Goal: Task Accomplishment & Management: Complete application form

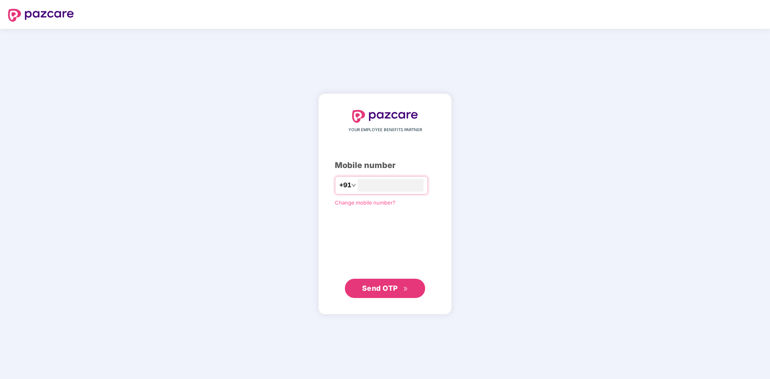
type input "**********"
click at [379, 288] on span "Send OTP" at bounding box center [380, 288] width 36 height 8
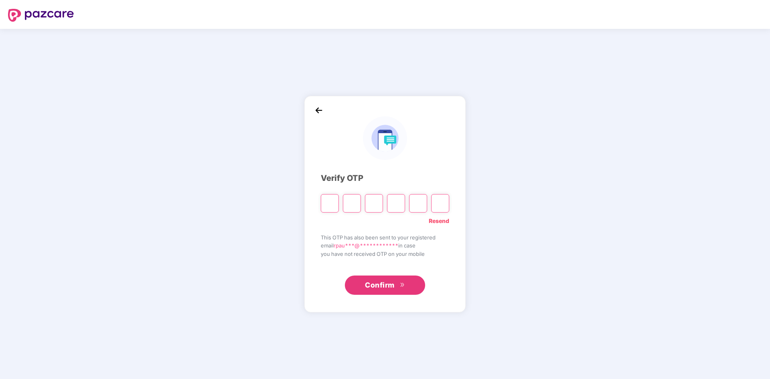
type input "*"
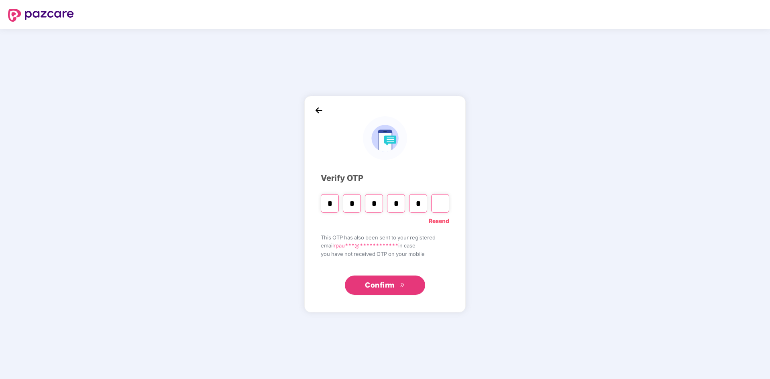
type input "*"
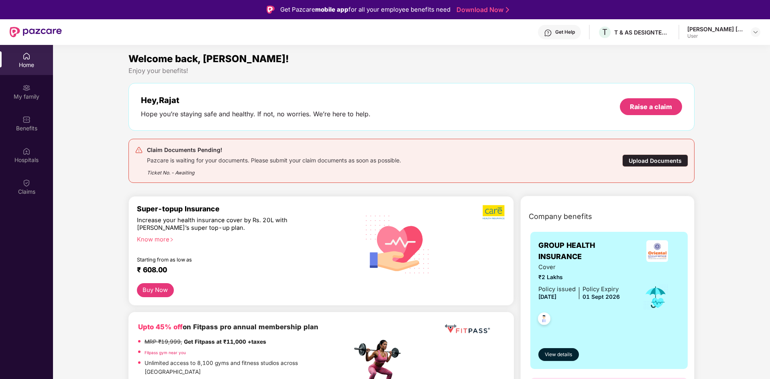
click at [652, 160] on div "Upload Documents" at bounding box center [655, 161] width 66 height 12
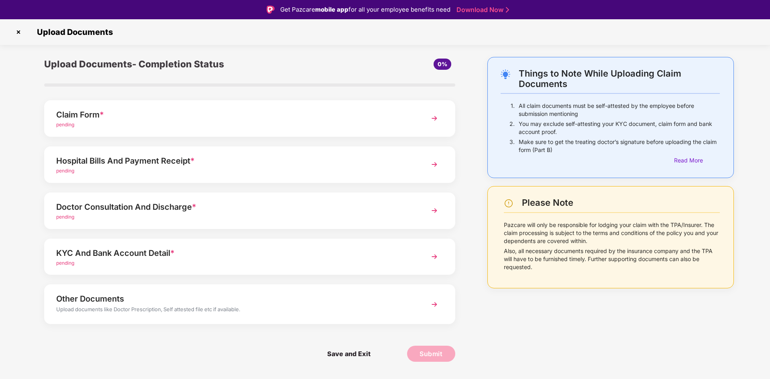
click at [86, 113] on div "Claim Form *" at bounding box center [233, 114] width 355 height 13
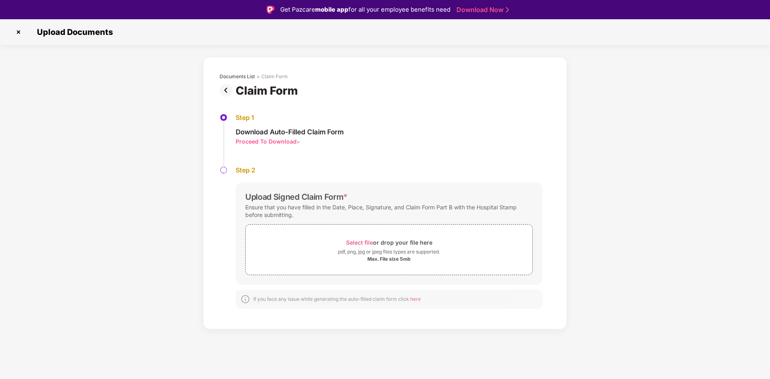
click at [280, 143] on div "Proceed To Download" at bounding box center [266, 142] width 61 height 8
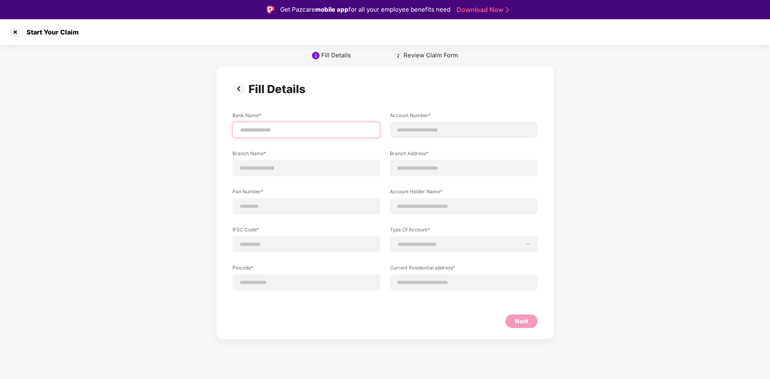
click at [253, 128] on input at bounding box center [306, 130] width 134 height 8
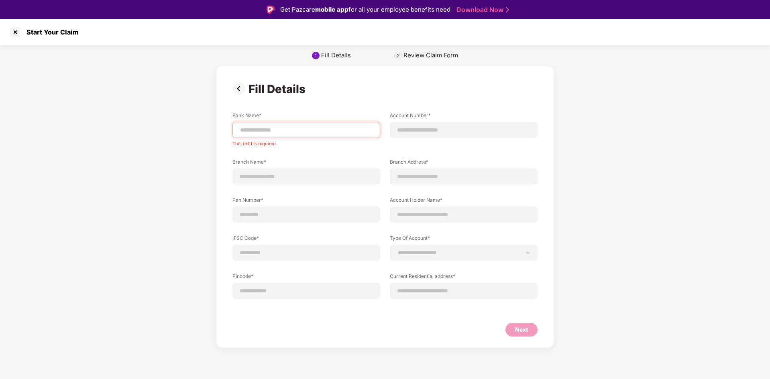
click at [238, 91] on img at bounding box center [240, 88] width 16 height 13
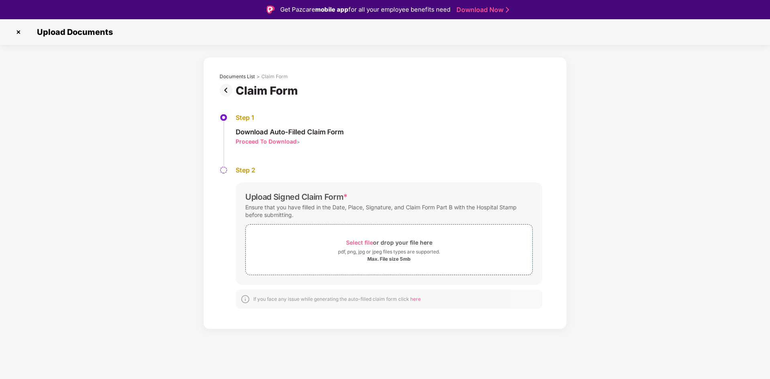
click at [230, 87] on img at bounding box center [228, 90] width 16 height 13
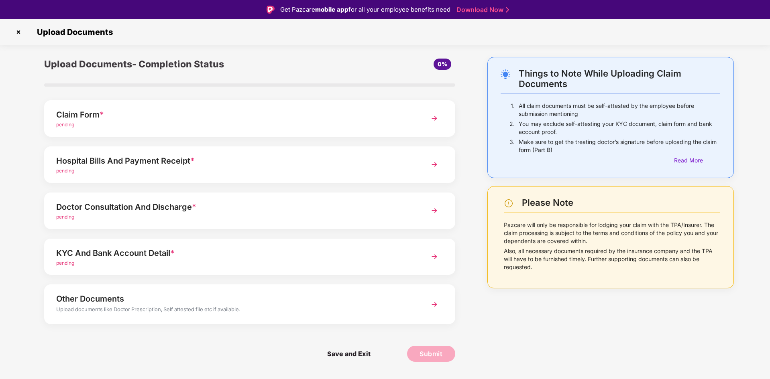
click at [187, 115] on div "Claim Form *" at bounding box center [233, 114] width 355 height 13
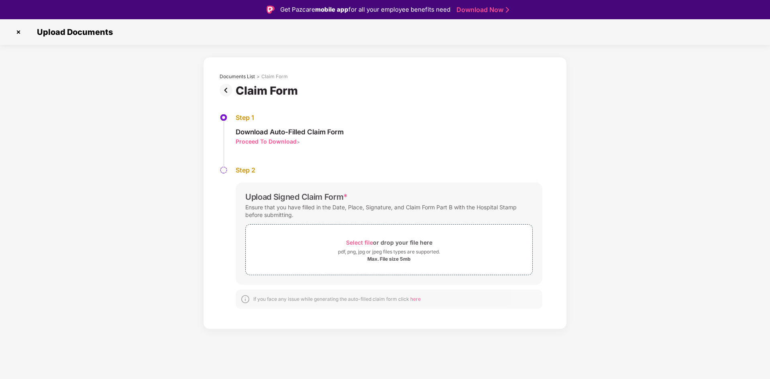
click at [222, 89] on img at bounding box center [228, 90] width 16 height 13
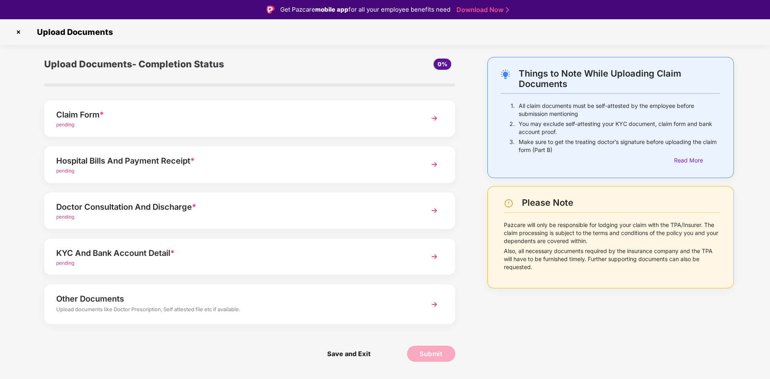
click at [116, 114] on div "Claim Form *" at bounding box center [233, 114] width 355 height 13
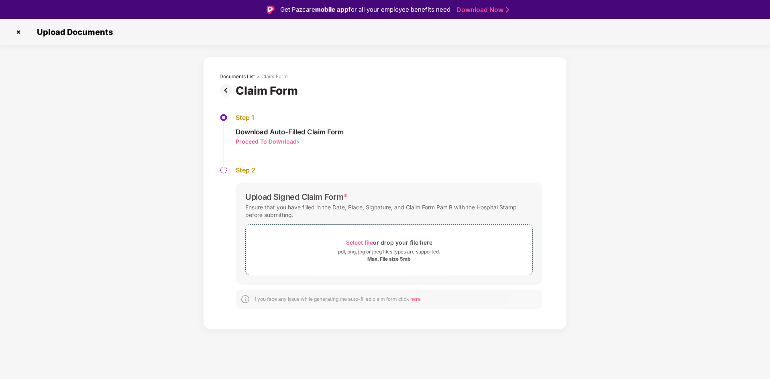
click at [272, 142] on div "Proceed To Download" at bounding box center [266, 142] width 61 height 8
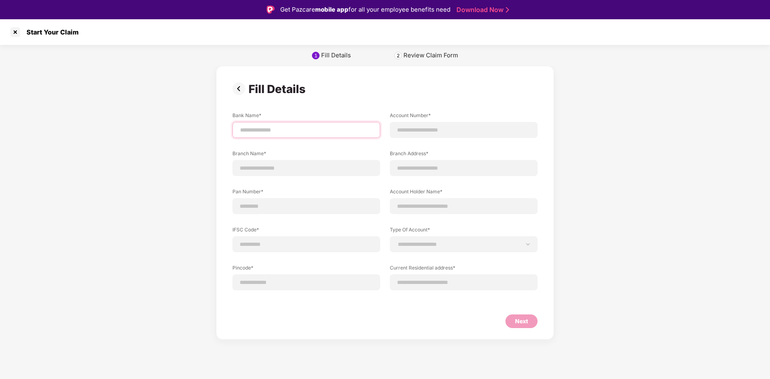
click at [263, 129] on input at bounding box center [306, 130] width 134 height 8
type input "**********"
click at [260, 169] on input at bounding box center [306, 168] width 134 height 8
click at [399, 126] on input at bounding box center [464, 130] width 134 height 8
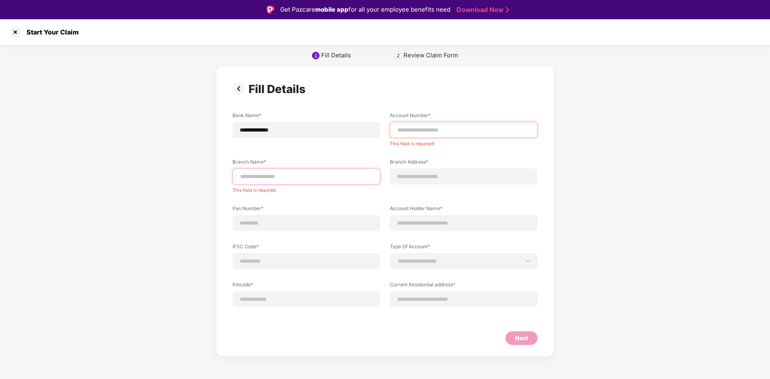
click at [250, 175] on input at bounding box center [306, 177] width 134 height 8
paste input "******"
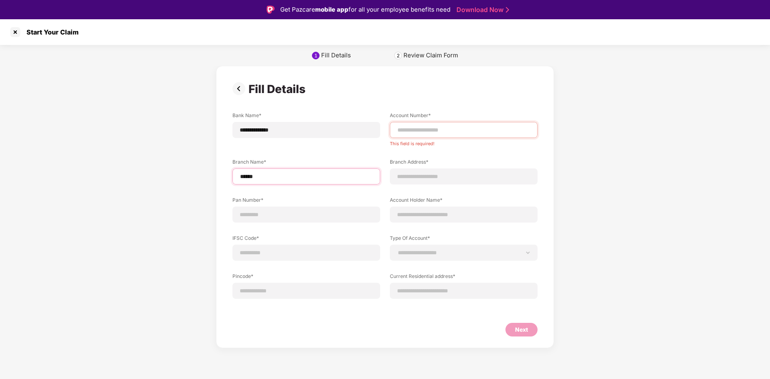
type input "******"
click at [248, 212] on input at bounding box center [306, 215] width 134 height 8
type input "**********"
click at [242, 243] on label "IFSC Code*" at bounding box center [306, 240] width 148 height 10
click at [260, 257] on input at bounding box center [306, 253] width 134 height 8
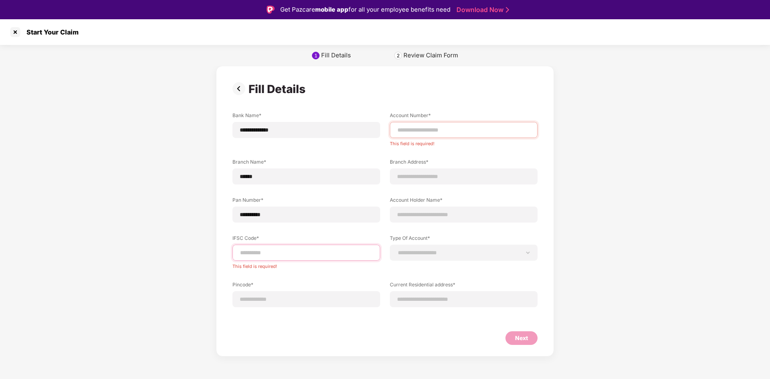
paste input "**********"
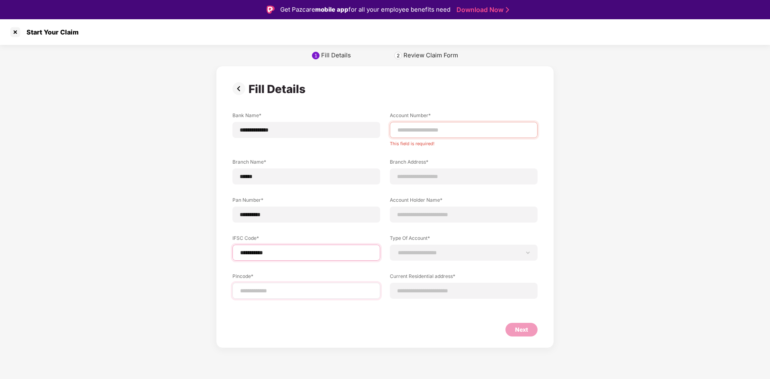
type input "**********"
click at [264, 294] on input at bounding box center [306, 291] width 134 height 8
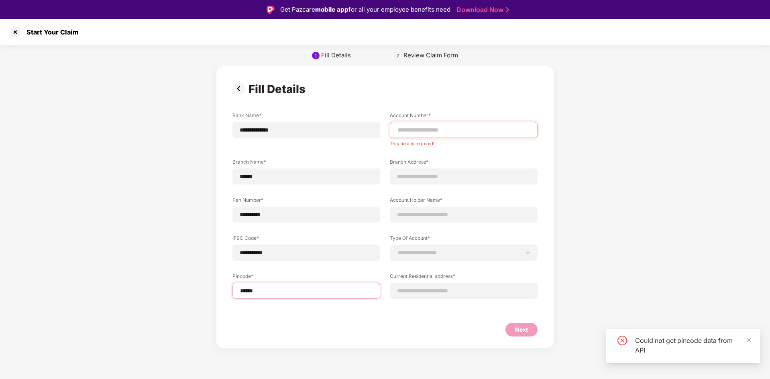
click at [267, 292] on input "*****" at bounding box center [306, 291] width 134 height 8
click at [752, 338] on div "Could not get pincode data from API" at bounding box center [683, 347] width 154 height 34
click at [750, 340] on icon "close" at bounding box center [749, 341] width 6 height 6
click at [272, 283] on div "*****" at bounding box center [306, 291] width 148 height 16
click at [268, 292] on input "*****" at bounding box center [306, 291] width 134 height 8
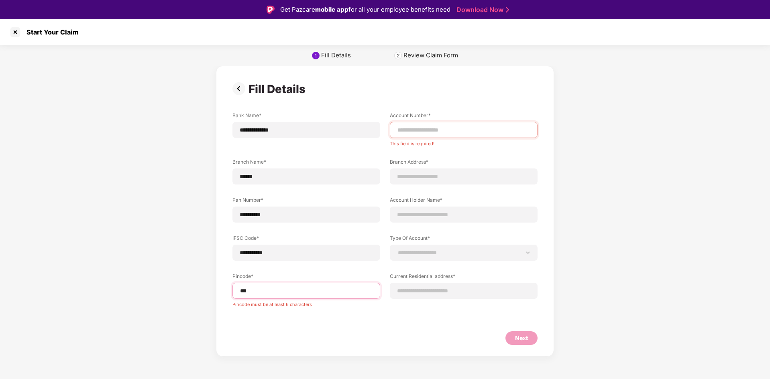
type input "*"
type input "*****"
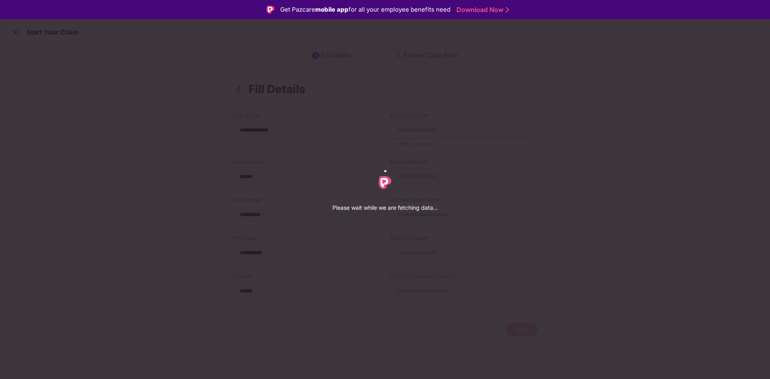
select select "*********"
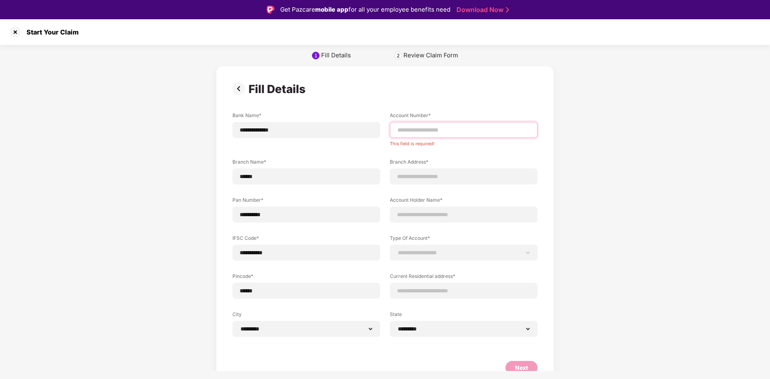
click at [416, 132] on input at bounding box center [464, 130] width 134 height 8
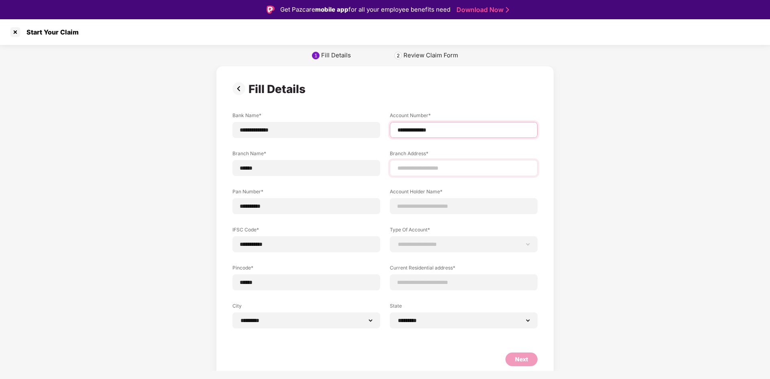
type input "**********"
click at [427, 166] on input at bounding box center [464, 168] width 134 height 8
click at [450, 129] on input "**********" at bounding box center [464, 130] width 134 height 8
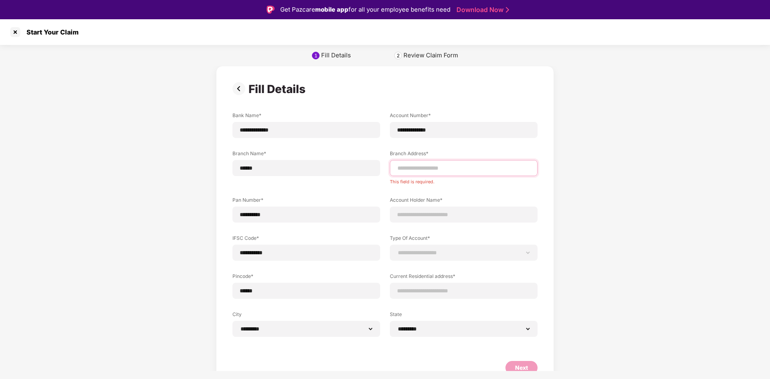
click at [418, 170] on input at bounding box center [464, 168] width 134 height 8
paste input "**********"
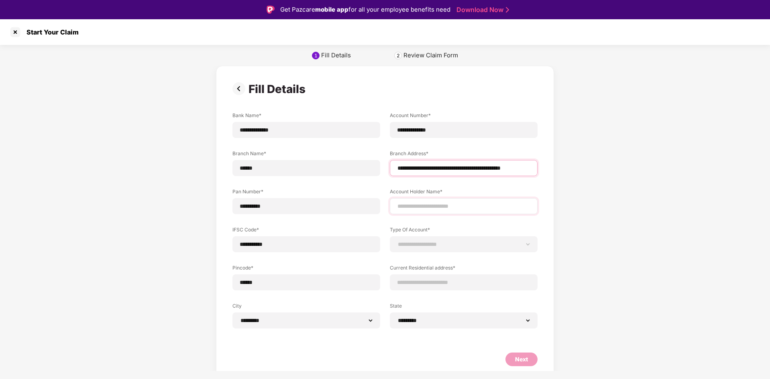
type input "**********"
click at [408, 204] on input at bounding box center [464, 206] width 134 height 8
type input "**********"
click at [414, 250] on div "**********" at bounding box center [464, 244] width 148 height 16
click at [436, 238] on div "**********" at bounding box center [464, 244] width 148 height 16
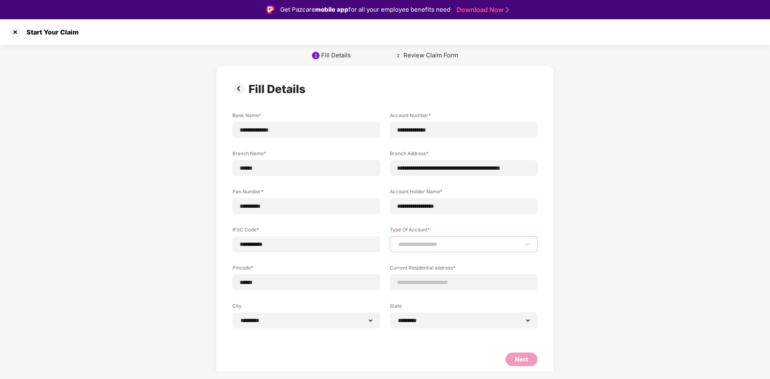
click at [436, 243] on select "**********" at bounding box center [464, 244] width 134 height 6
select select "*******"
click at [397, 241] on select "**********" at bounding box center [464, 244] width 134 height 6
click at [409, 282] on input at bounding box center [464, 283] width 134 height 8
click at [415, 282] on input "**********" at bounding box center [464, 283] width 134 height 8
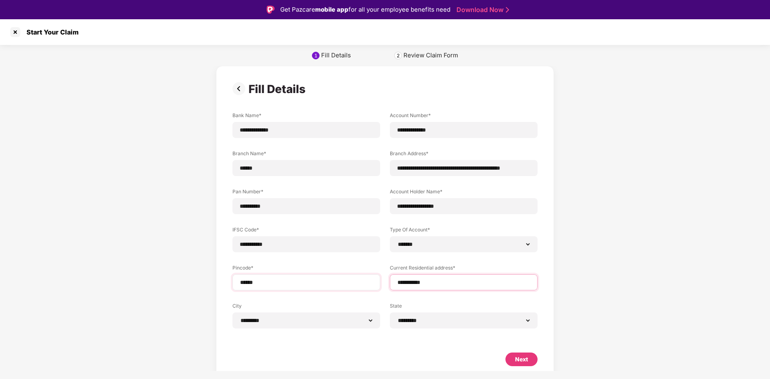
drag, startPoint x: 414, startPoint y: 284, endPoint x: 358, endPoint y: 280, distance: 55.6
click at [359, 280] on div "**********" at bounding box center [384, 226] width 305 height 229
paste input "**********"
click at [442, 284] on input "**********" at bounding box center [464, 283] width 134 height 8
click at [448, 285] on input "**********" at bounding box center [464, 283] width 134 height 8
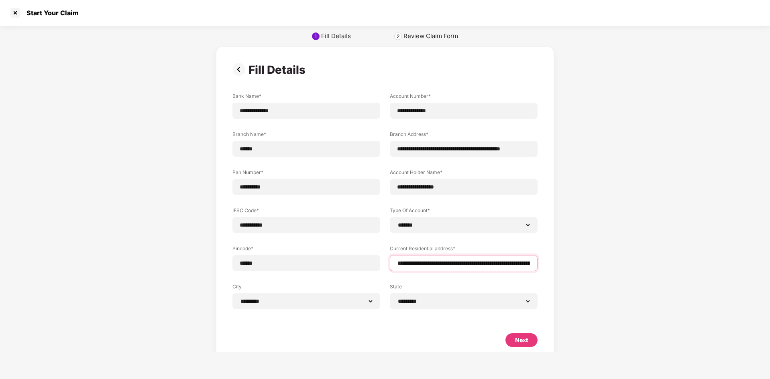
type input "**********"
click at [522, 340] on div "Next" at bounding box center [521, 340] width 13 height 9
select select "*******"
select select "*********"
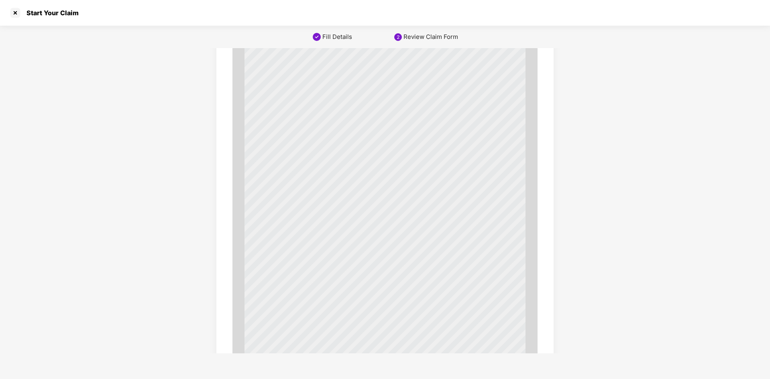
scroll to position [2663, 0]
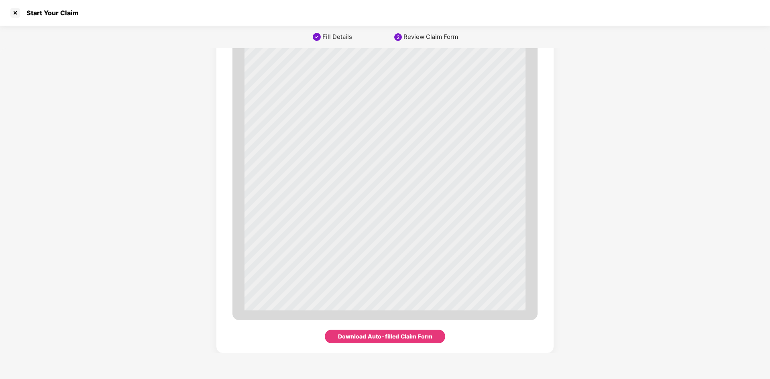
click at [365, 337] on div "Download Auto-filled Claim Form" at bounding box center [385, 336] width 94 height 9
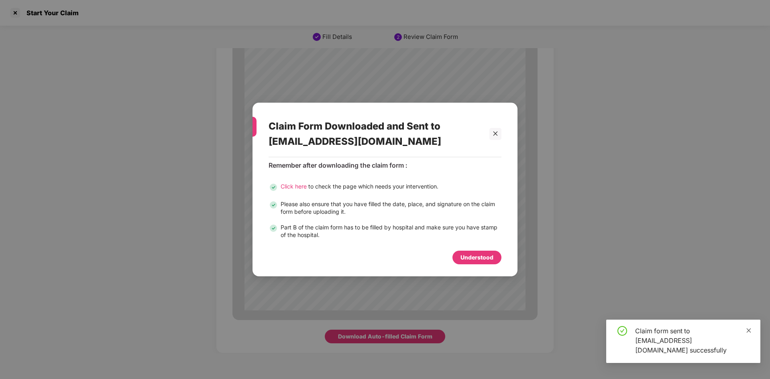
click at [750, 334] on icon "close" at bounding box center [749, 331] width 6 height 6
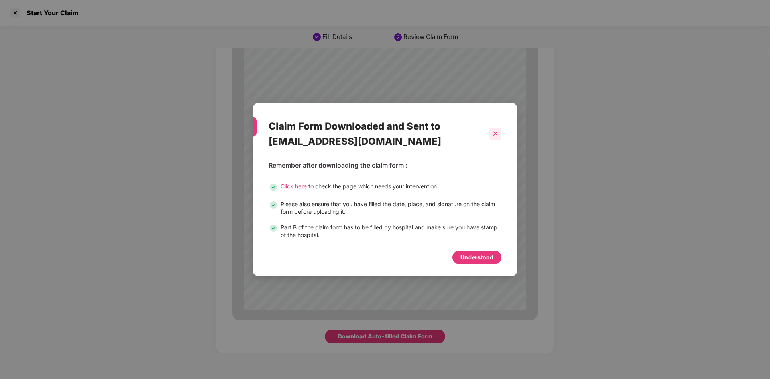
click at [496, 132] on icon "close" at bounding box center [496, 134] width 6 height 6
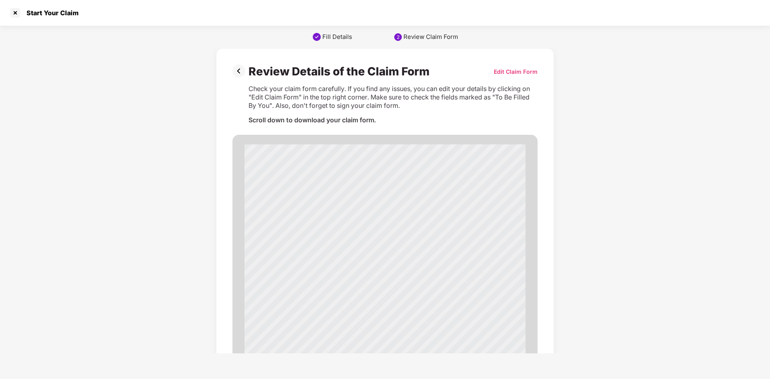
scroll to position [0, 0]
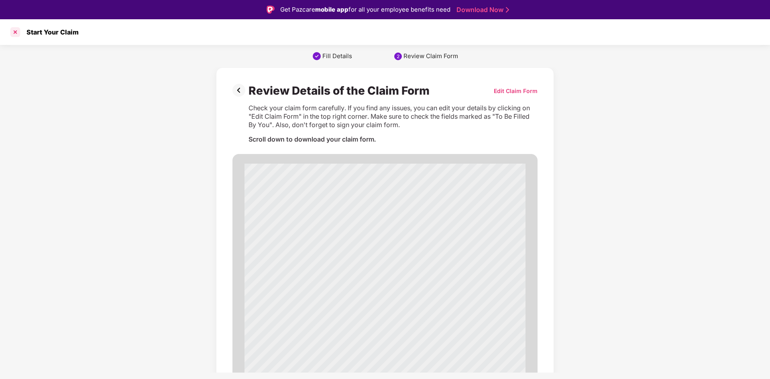
click at [10, 33] on div at bounding box center [15, 32] width 13 height 13
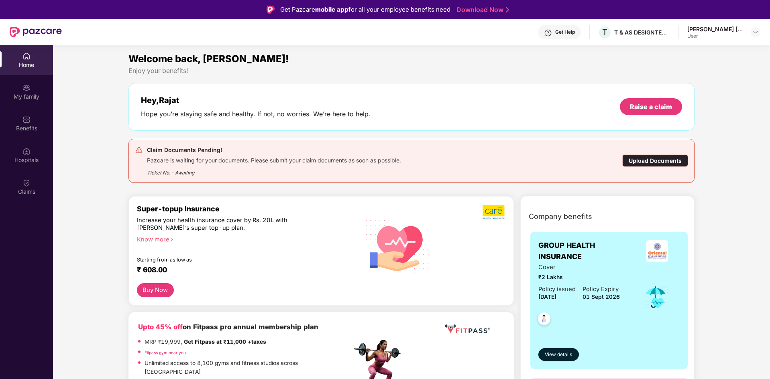
click at [546, 109] on div "Hey, [PERSON_NAME] you’re staying safe and healthy. If not, no worries. We’re h…" at bounding box center [412, 107] width 542 height 23
click at [650, 99] on div "Raise a claim" at bounding box center [651, 106] width 62 height 17
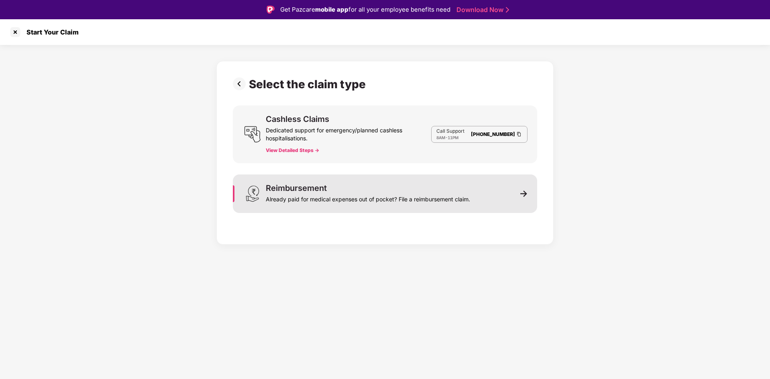
click at [384, 190] on div "Reimbursement Already paid for medical expenses out of pocket? File a reimburse…" at bounding box center [368, 193] width 204 height 19
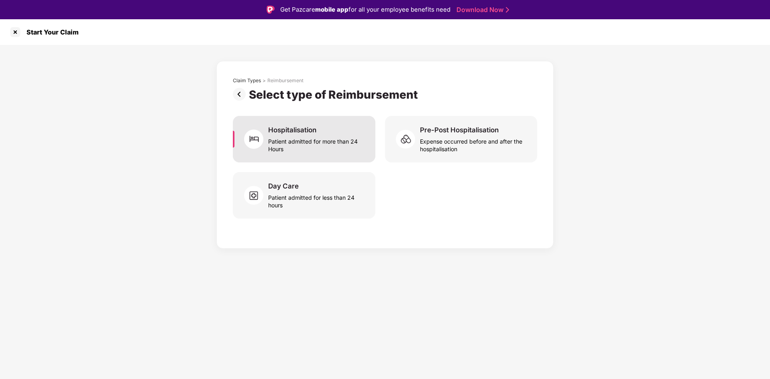
click at [295, 143] on div "Patient admitted for more than 24 Hours" at bounding box center [317, 143] width 98 height 18
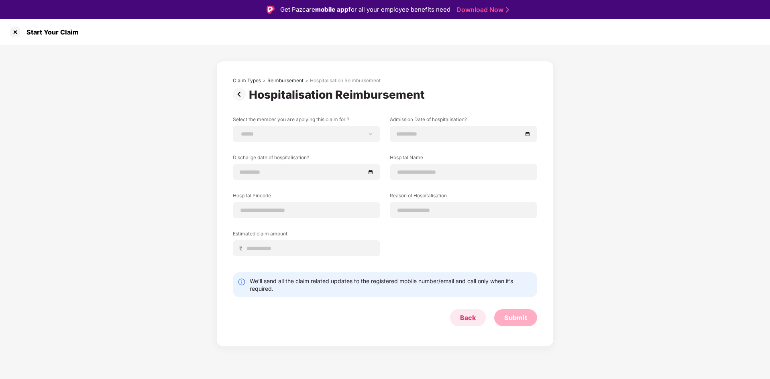
click at [467, 319] on div "Back" at bounding box center [468, 318] width 16 height 9
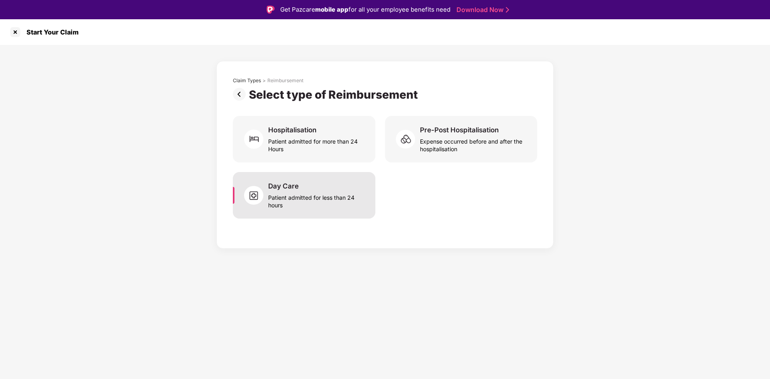
click at [297, 196] on div "Patient admitted for less than 24 hours" at bounding box center [317, 200] width 98 height 18
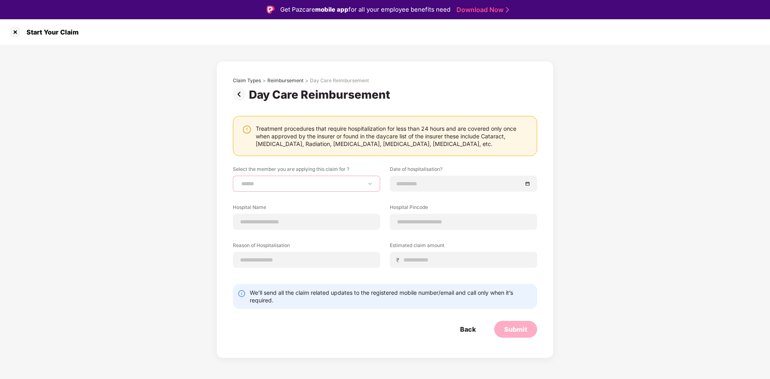
click at [326, 183] on select "**********" at bounding box center [307, 184] width 134 height 6
select select "**********"
click at [240, 181] on select "**********" at bounding box center [307, 184] width 134 height 6
click at [421, 188] on input at bounding box center [460, 183] width 126 height 9
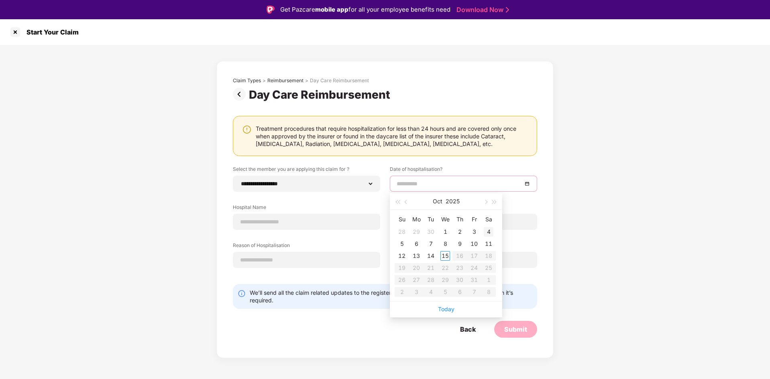
type input "**********"
click at [488, 232] on div "4" at bounding box center [489, 232] width 10 height 10
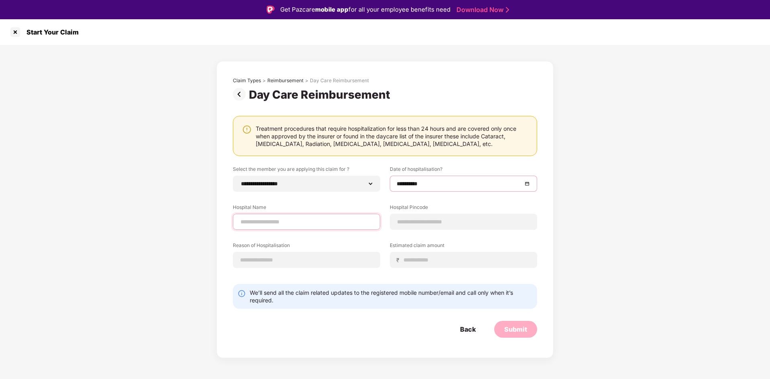
click at [263, 223] on input at bounding box center [307, 222] width 134 height 8
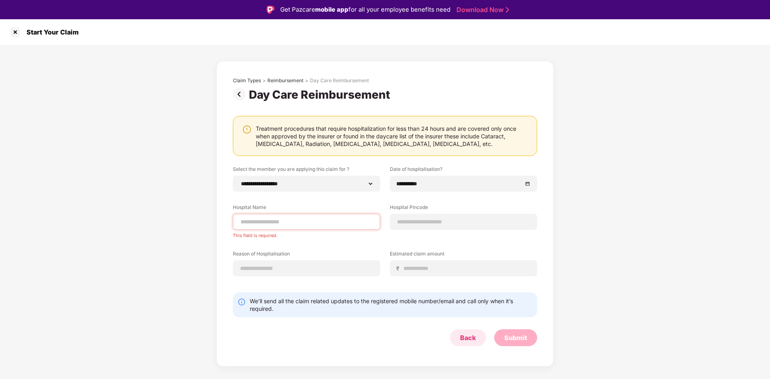
click at [477, 327] on form "**********" at bounding box center [385, 256] width 304 height 181
click at [234, 94] on img at bounding box center [241, 94] width 16 height 13
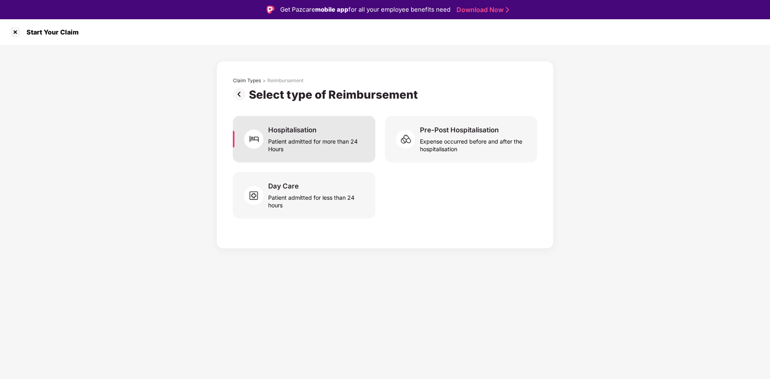
click at [278, 133] on div "Hospitalisation" at bounding box center [292, 130] width 48 height 9
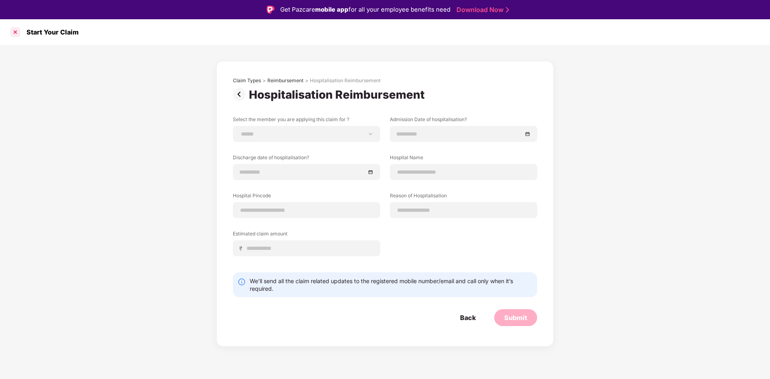
click at [16, 32] on div at bounding box center [15, 32] width 13 height 13
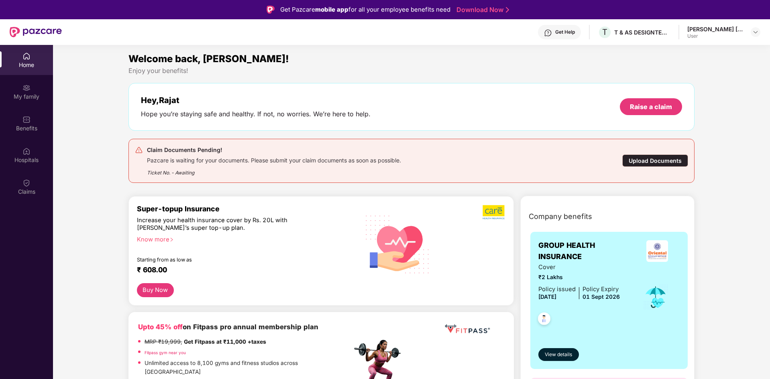
click at [424, 161] on div "Claim Documents Pending! Pazcare is waiting for your documents. Please submit y…" at bounding box center [365, 160] width 461 height 31
click at [640, 163] on div "Upload Documents" at bounding box center [655, 161] width 66 height 12
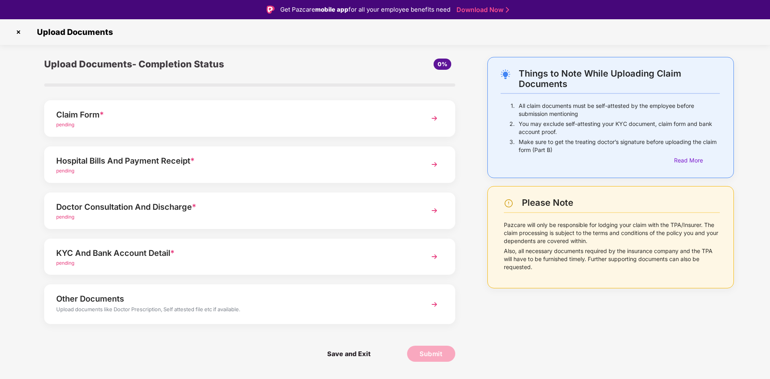
click at [68, 122] on span "pending" at bounding box center [65, 125] width 18 height 6
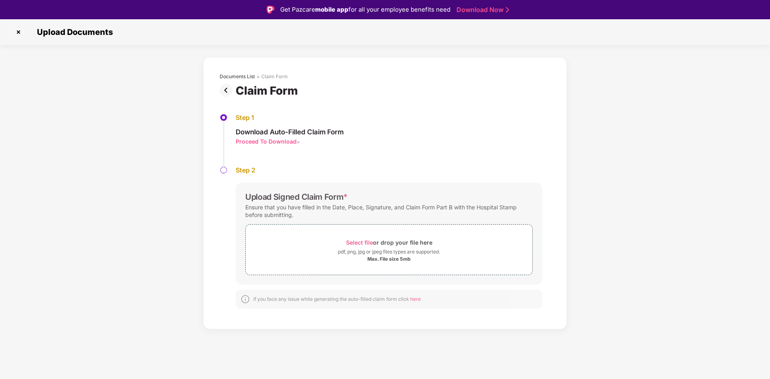
click at [272, 142] on div "Proceed To Download" at bounding box center [266, 142] width 61 height 8
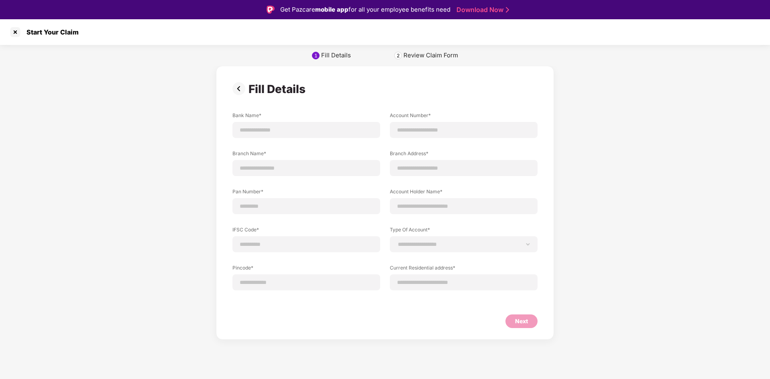
click at [236, 90] on img at bounding box center [240, 88] width 16 height 13
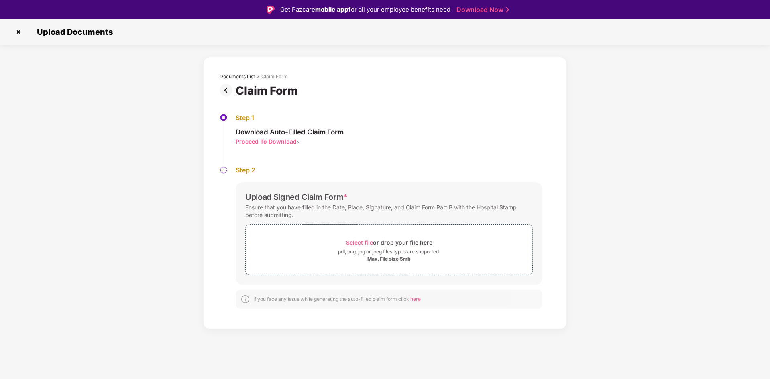
click at [249, 166] on div "Step 1 Download Auto-Filled Claim Form Proceed To Download >" at bounding box center [385, 140] width 331 height 53
click at [280, 142] on div "Proceed To Download" at bounding box center [266, 142] width 61 height 8
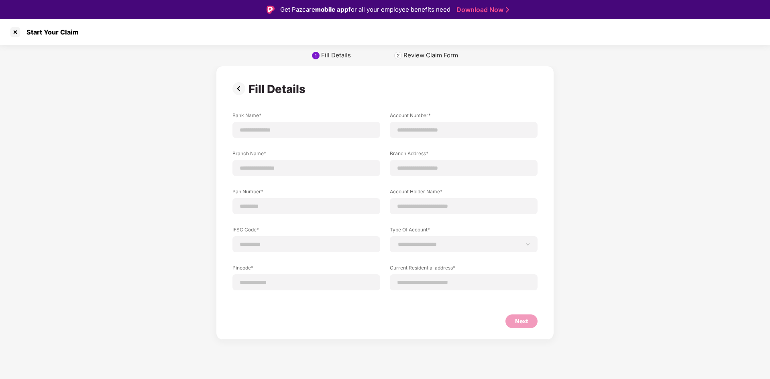
click at [236, 88] on img at bounding box center [240, 88] width 16 height 13
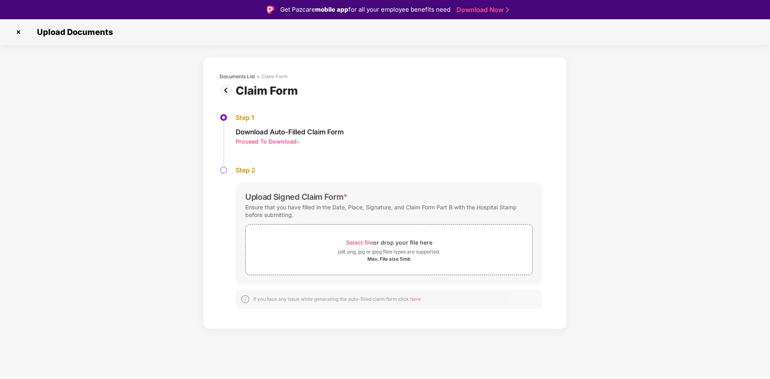
click at [15, 31] on img at bounding box center [18, 32] width 13 height 13
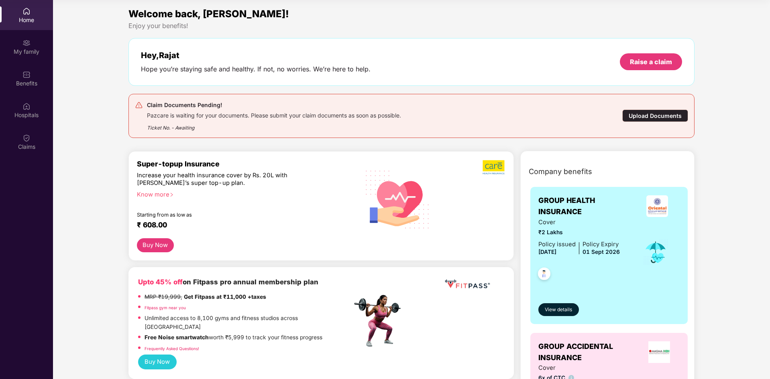
click at [25, 7] on img at bounding box center [26, 11] width 8 height 8
click at [26, 20] on div "Home" at bounding box center [26, 20] width 53 height 8
click at [22, 15] on div "Home" at bounding box center [26, 15] width 53 height 30
click at [642, 60] on div "Raise a claim" at bounding box center [651, 61] width 42 height 9
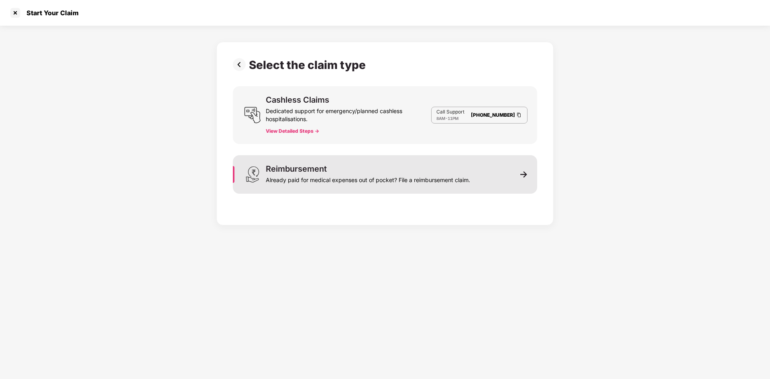
click at [346, 174] on div "Already paid for medical expenses out of pocket? File a reimbursement claim." at bounding box center [368, 178] width 204 height 11
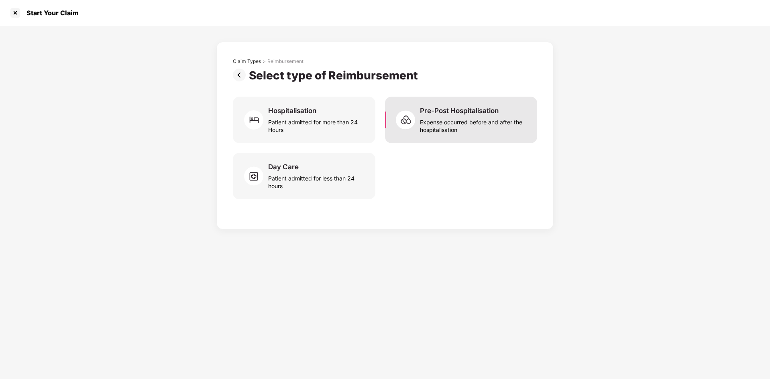
click at [438, 119] on div "Expense occurred before and after the hospitalisation" at bounding box center [474, 124] width 108 height 18
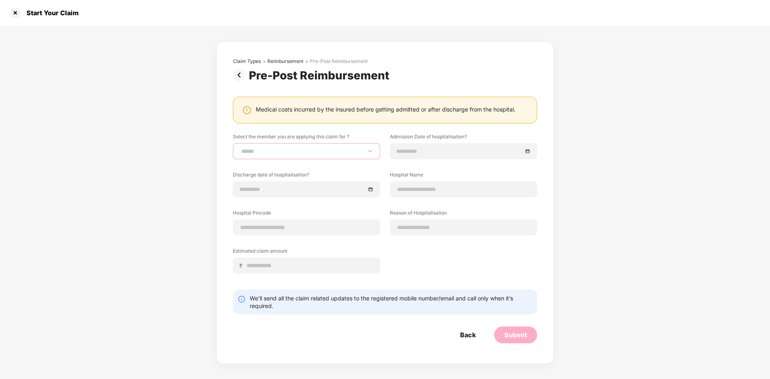
click at [260, 149] on select "**********" at bounding box center [307, 151] width 134 height 6
select select "**********"
click at [240, 148] on select "**********" at bounding box center [307, 151] width 134 height 6
click at [411, 145] on div at bounding box center [463, 151] width 147 height 16
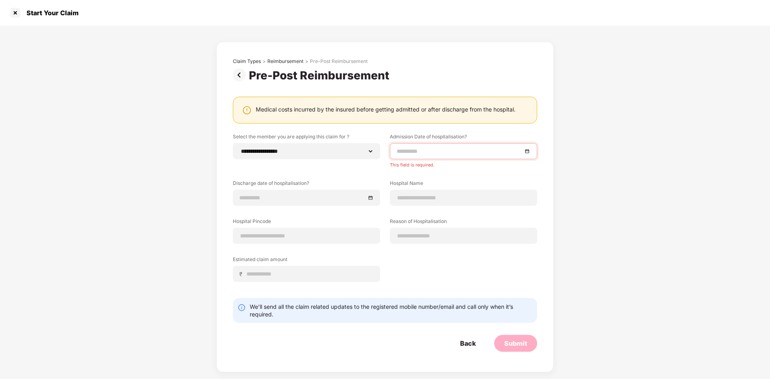
click at [582, 187] on div "**********" at bounding box center [385, 199] width 770 height 347
click at [471, 341] on div "Back" at bounding box center [468, 343] width 16 height 9
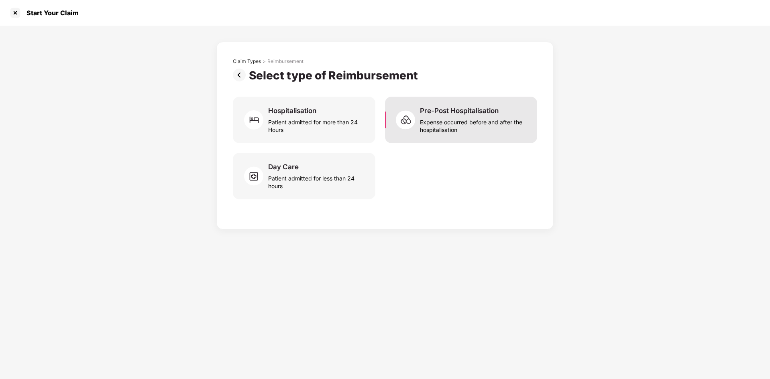
click at [444, 112] on div "Pre-Post Hospitalisation" at bounding box center [459, 110] width 79 height 9
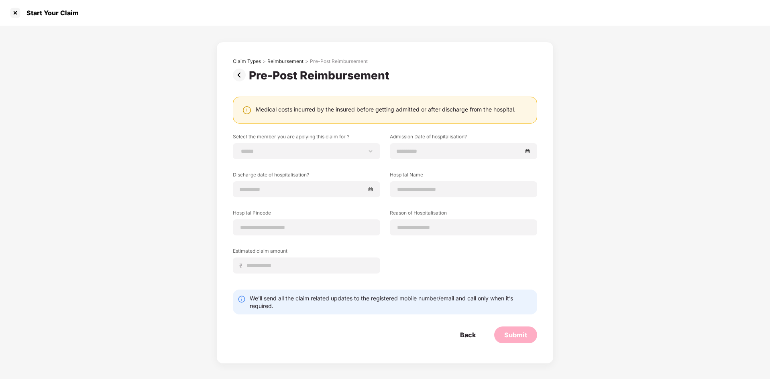
click at [459, 334] on div "Back" at bounding box center [468, 335] width 36 height 17
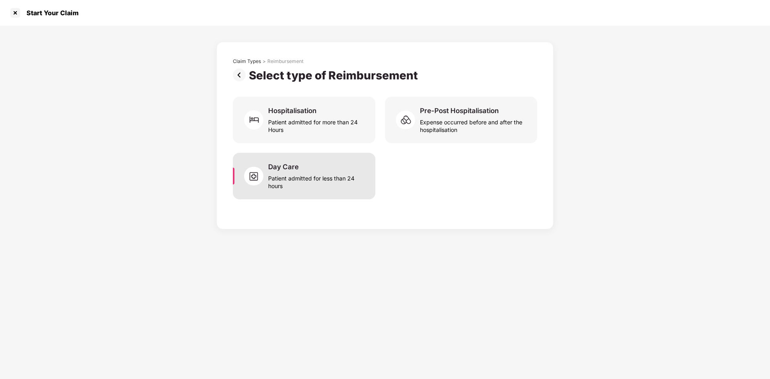
click at [297, 171] on div "Day Care" at bounding box center [283, 167] width 31 height 9
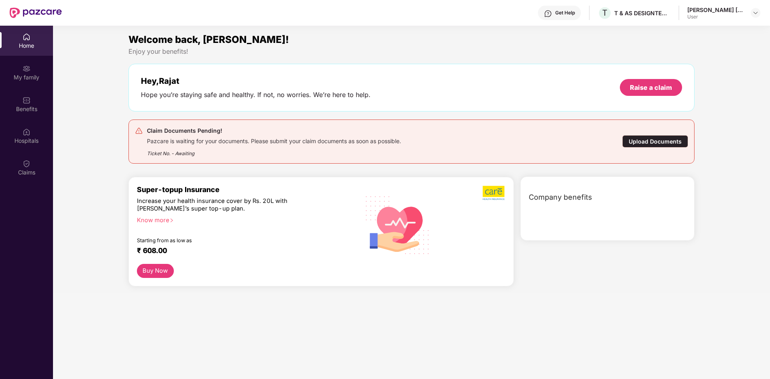
scroll to position [45, 0]
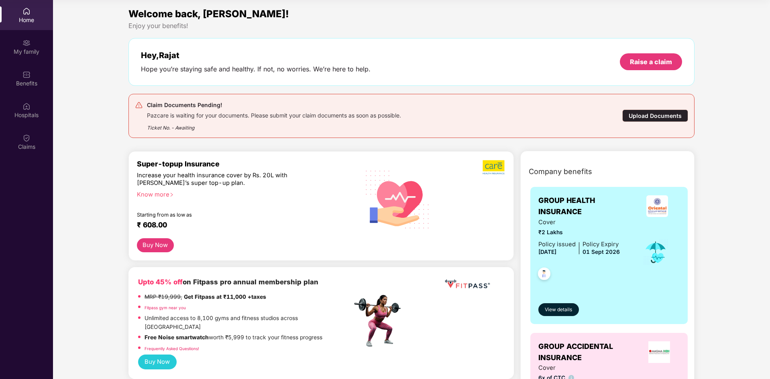
click at [644, 112] on div "Upload Documents" at bounding box center [655, 116] width 66 height 12
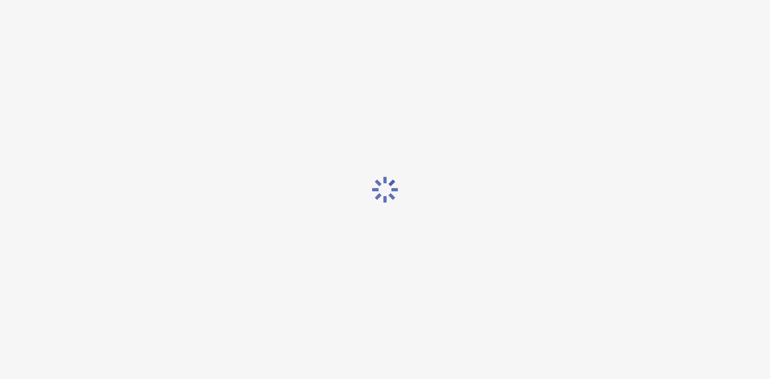
scroll to position [19, 0]
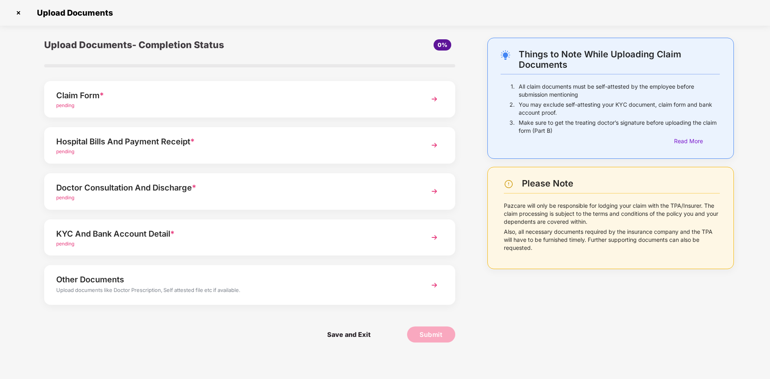
click at [67, 150] on span "pending" at bounding box center [65, 152] width 18 height 6
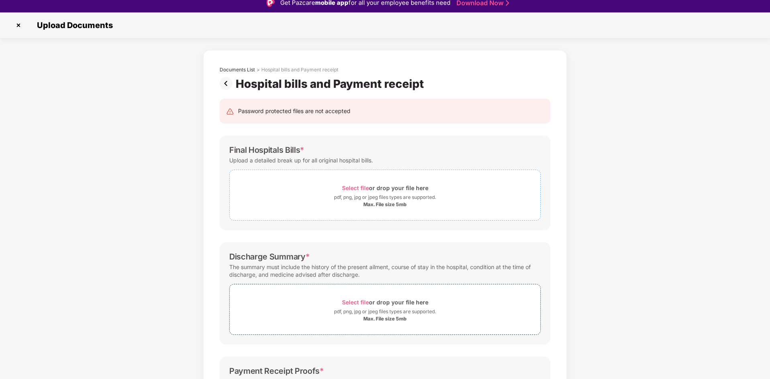
scroll to position [0, 0]
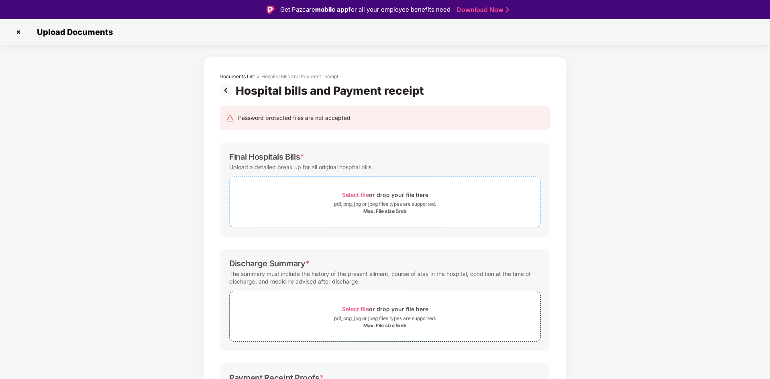
click at [357, 194] on span "Select file" at bounding box center [355, 195] width 27 height 7
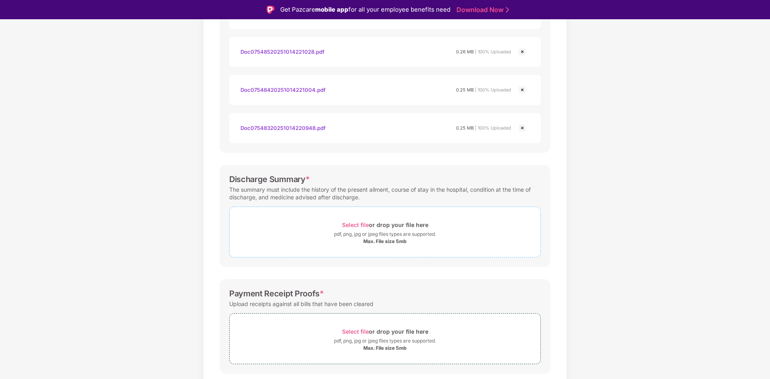
scroll to position [522, 0]
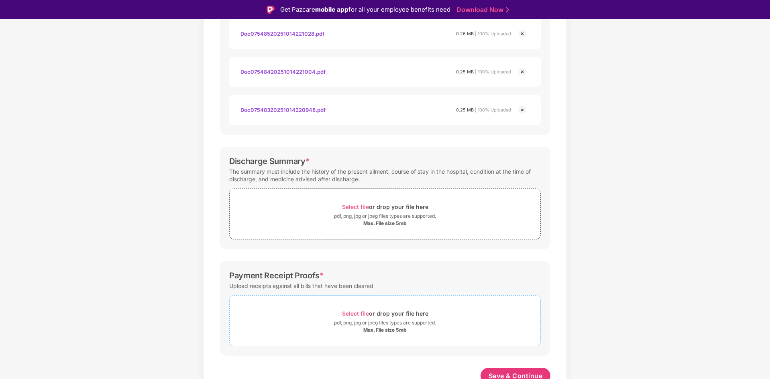
click at [384, 316] on div "Select file or drop your file here" at bounding box center [385, 313] width 86 height 11
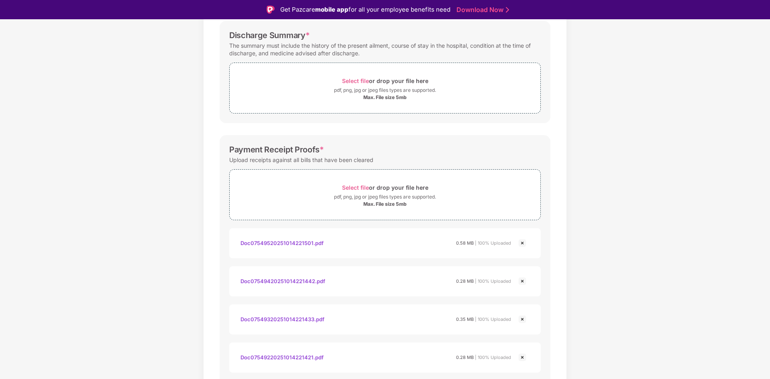
scroll to position [546, 0]
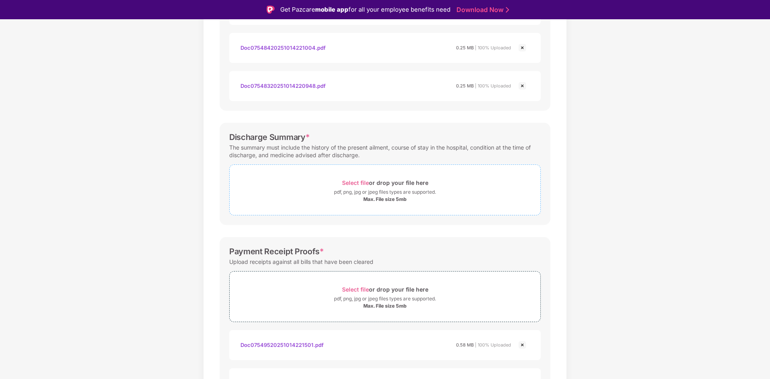
click at [356, 187] on div "Select file or drop your file here" at bounding box center [385, 182] width 86 height 11
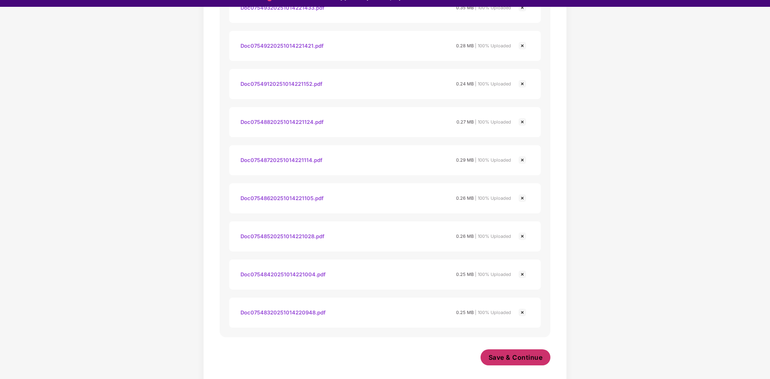
scroll to position [19, 0]
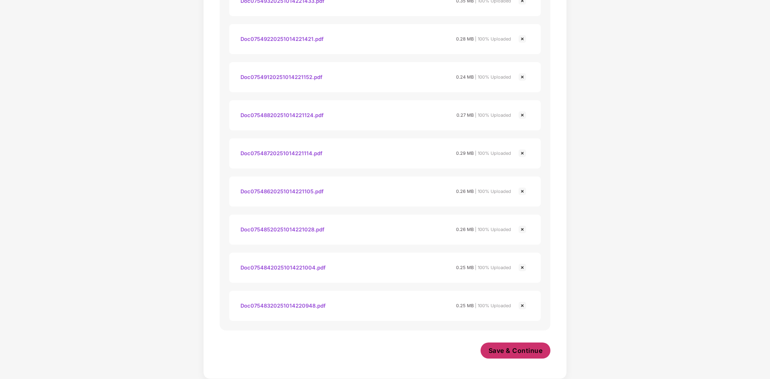
click at [511, 346] on button "Save & Continue" at bounding box center [516, 351] width 70 height 16
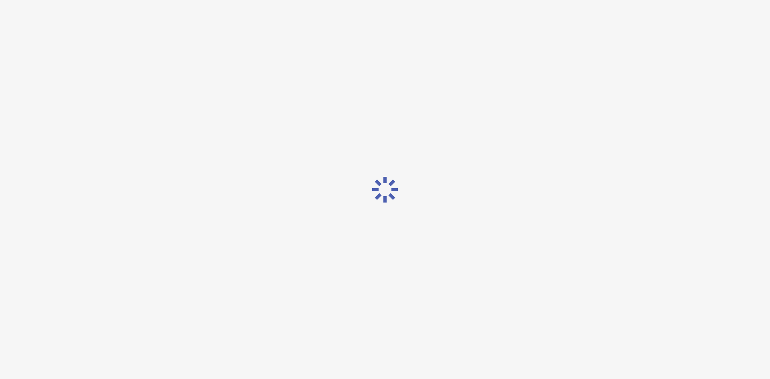
scroll to position [0, 0]
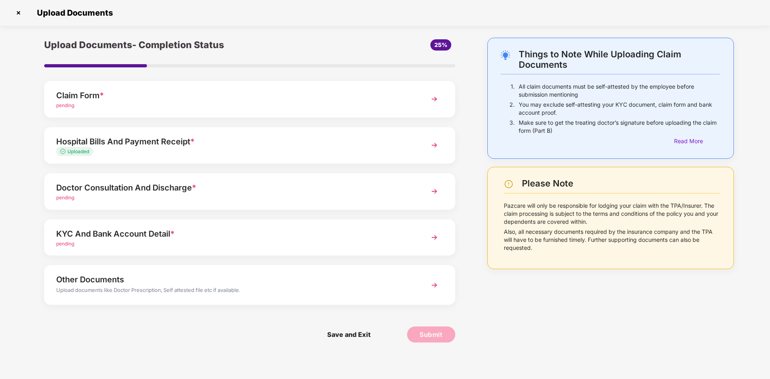
click at [424, 186] on div "Doctor Consultation And Discharge * pending" at bounding box center [249, 191] width 411 height 37
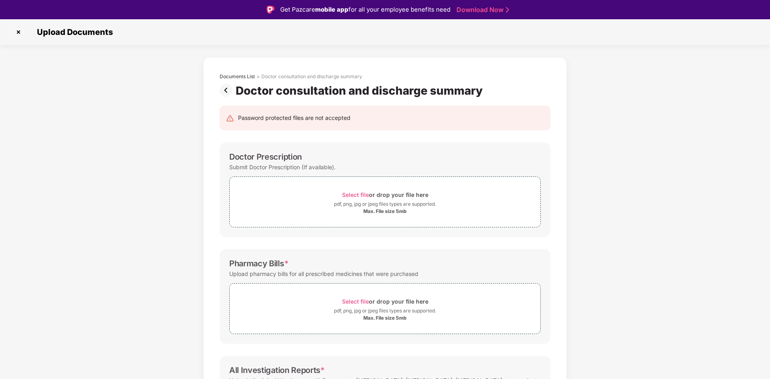
click at [227, 93] on img at bounding box center [228, 90] width 16 height 13
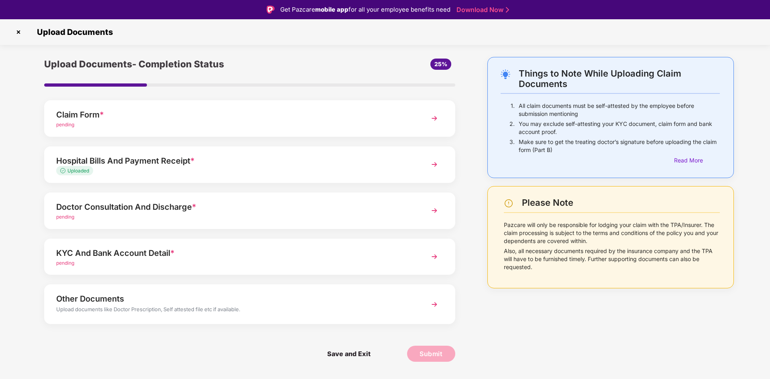
click at [112, 167] on div "Uploaded" at bounding box center [233, 171] width 355 height 8
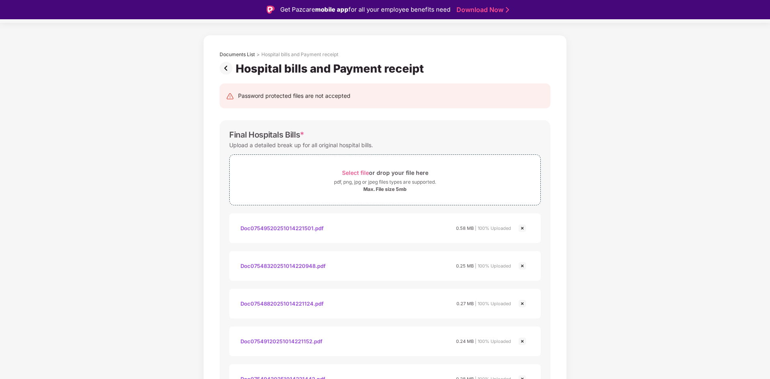
scroll to position [40, 0]
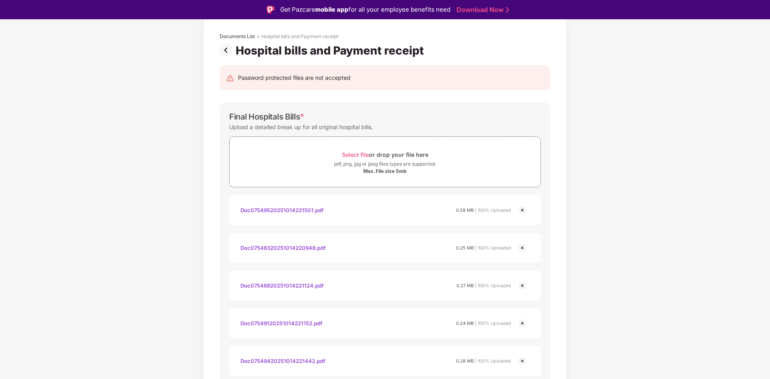
click at [521, 211] on img at bounding box center [522, 211] width 10 height 10
click at [522, 247] on img at bounding box center [522, 248] width 10 height 10
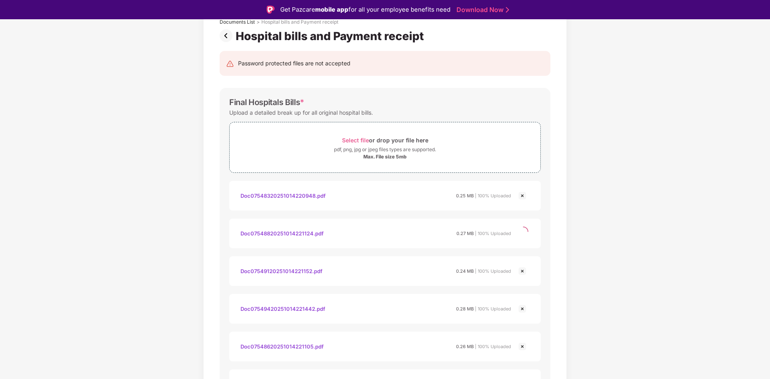
scroll to position [80, 0]
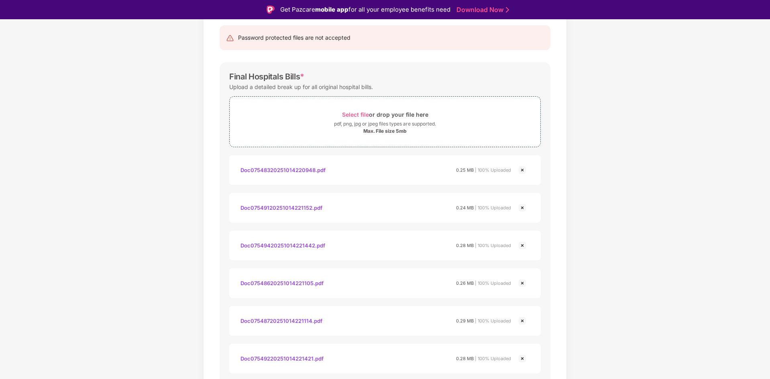
click at [522, 172] on img at bounding box center [522, 170] width 10 height 10
click at [522, 208] on img at bounding box center [522, 208] width 10 height 10
click at [521, 171] on img at bounding box center [522, 170] width 10 height 10
click at [520, 168] on img at bounding box center [522, 170] width 10 height 10
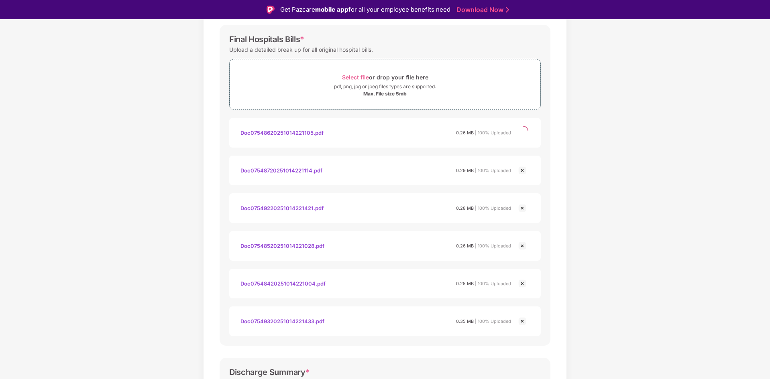
scroll to position [161, 0]
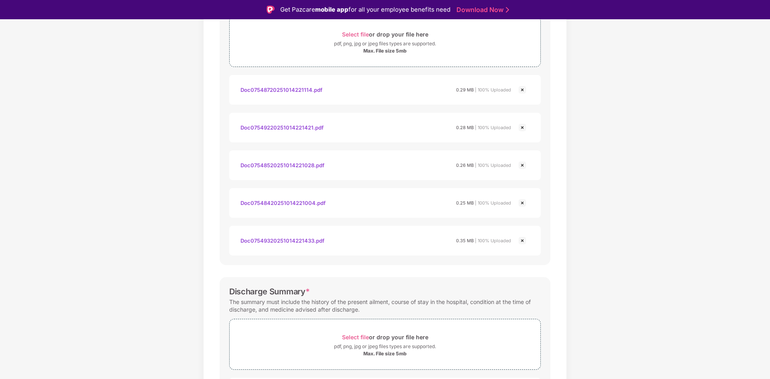
click at [520, 129] on img at bounding box center [522, 128] width 10 height 10
click at [522, 165] on img at bounding box center [522, 166] width 10 height 10
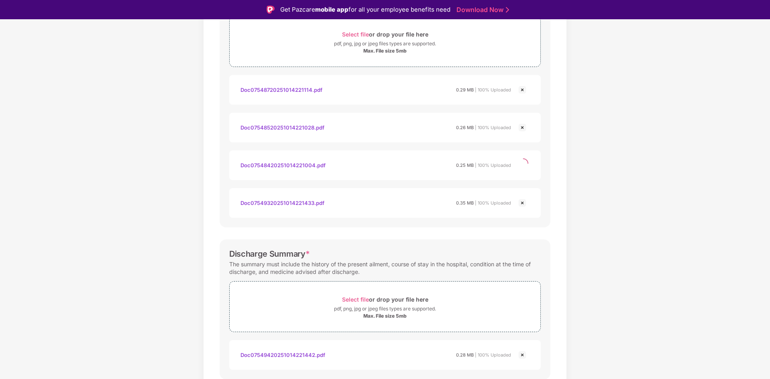
click at [519, 94] on img at bounding box center [522, 90] width 10 height 10
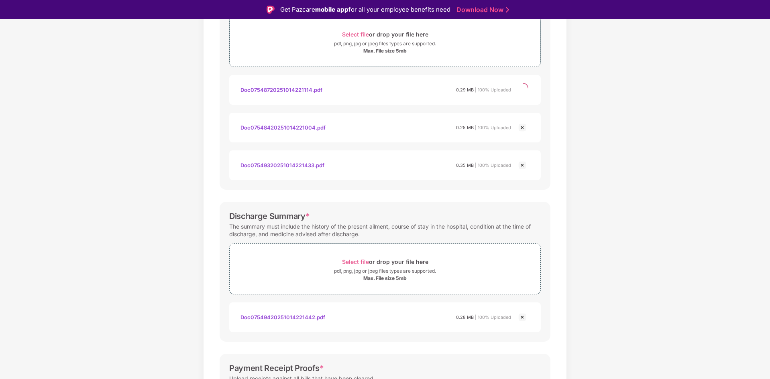
click at [521, 126] on img at bounding box center [522, 128] width 10 height 10
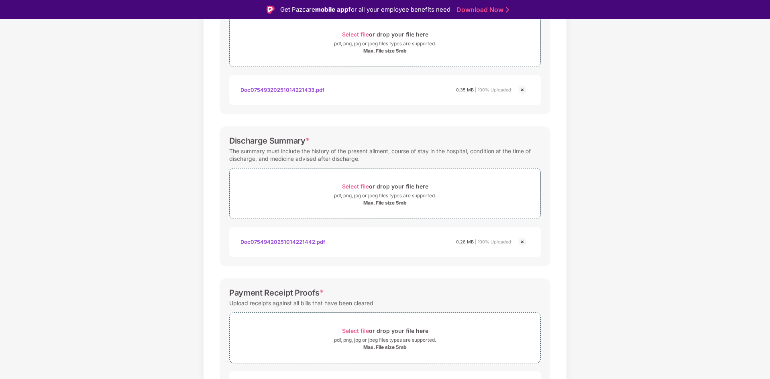
click at [522, 91] on img at bounding box center [522, 90] width 10 height 10
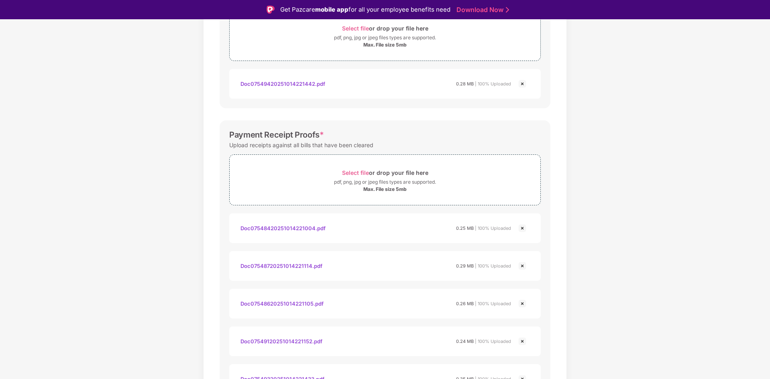
scroll to position [201, 0]
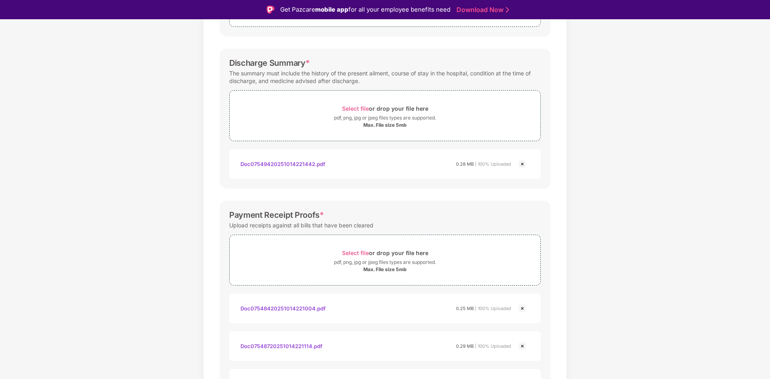
click at [522, 167] on img at bounding box center [522, 164] width 10 height 10
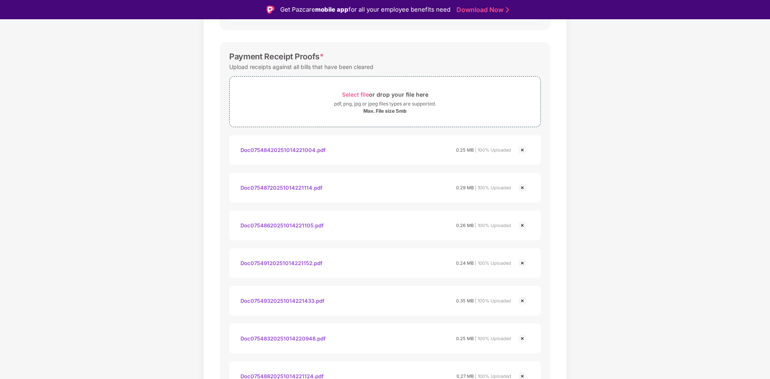
scroll to position [361, 0]
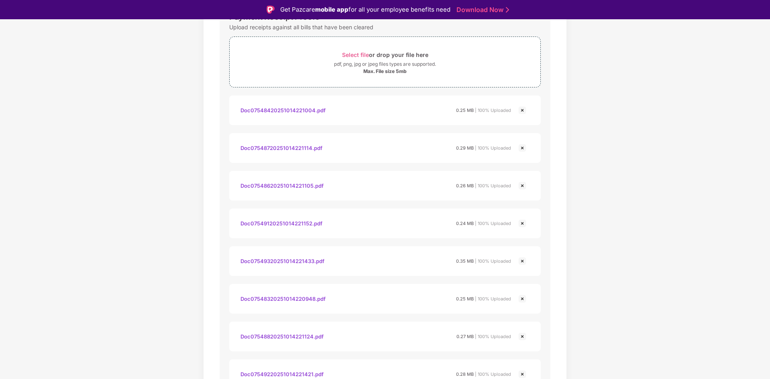
click at [524, 149] on img at bounding box center [522, 148] width 10 height 10
click at [522, 110] on img at bounding box center [522, 111] width 10 height 10
click at [522, 151] on img at bounding box center [522, 148] width 10 height 10
click at [520, 187] on img at bounding box center [522, 186] width 10 height 10
click at [522, 225] on img at bounding box center [522, 224] width 10 height 10
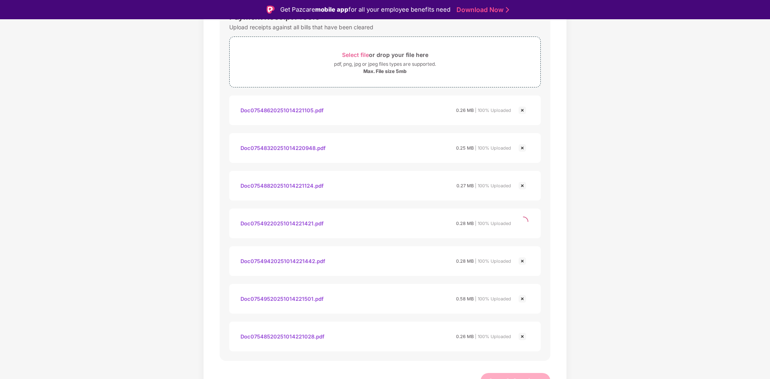
click at [523, 264] on img at bounding box center [522, 262] width 10 height 10
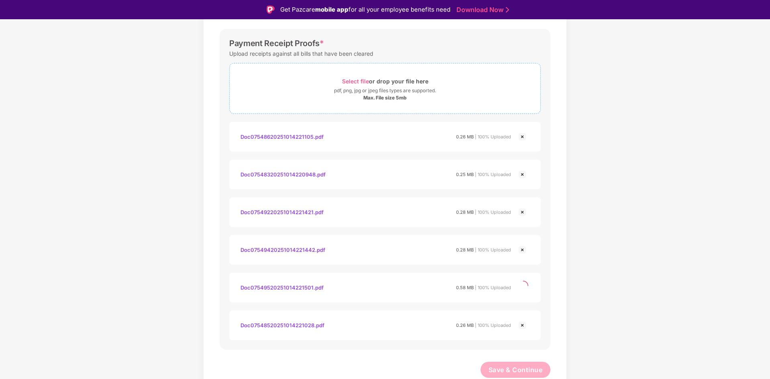
click at [521, 134] on div "Payment Receipt Proofs * Upload receipts against all bills that have been clear…" at bounding box center [385, 189] width 331 height 321
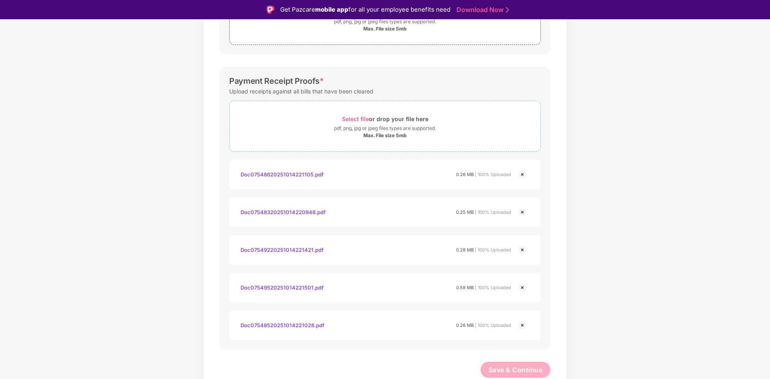
scroll to position [297, 0]
click at [520, 178] on img at bounding box center [522, 175] width 10 height 10
click at [520, 214] on img at bounding box center [522, 213] width 10 height 10
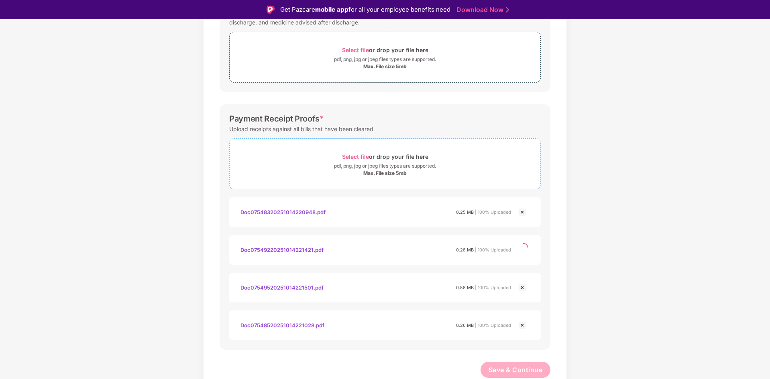
scroll to position [222, 0]
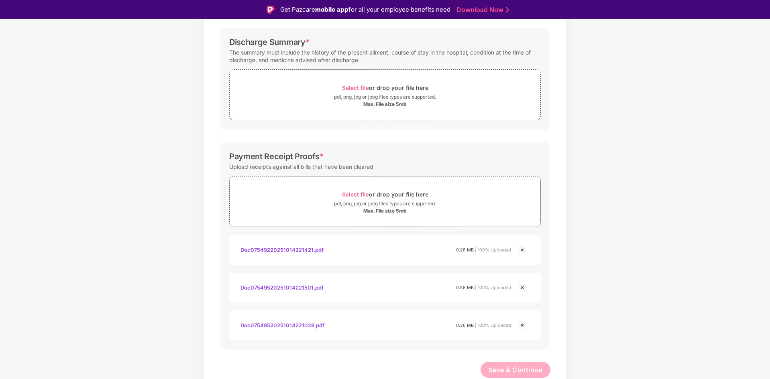
click at [524, 248] on img at bounding box center [522, 250] width 10 height 10
click at [521, 289] on img at bounding box center [522, 288] width 10 height 10
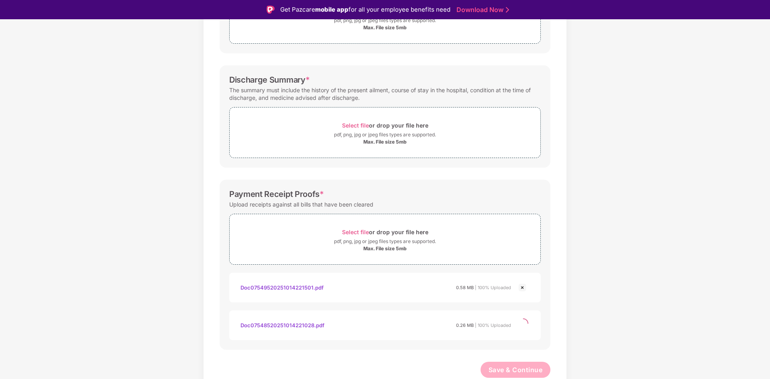
click at [520, 285] on div "Payment Receipt Proofs * Upload receipts against all bills that have been clear…" at bounding box center [385, 265] width 331 height 170
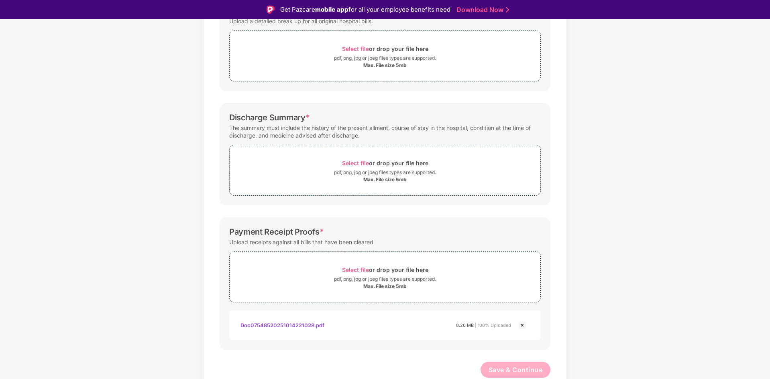
click at [524, 325] on img at bounding box center [522, 326] width 10 height 10
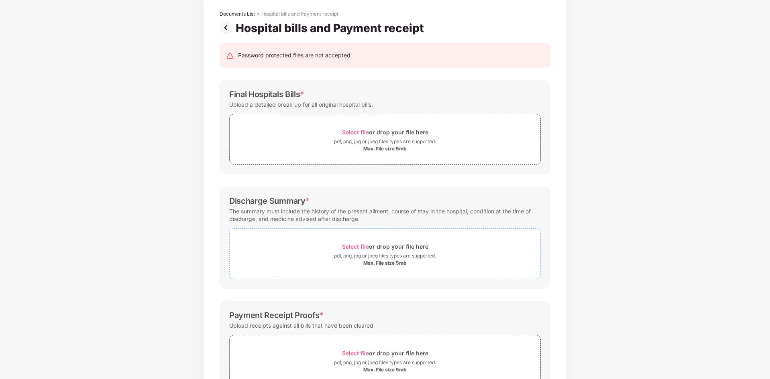
scroll to position [0, 0]
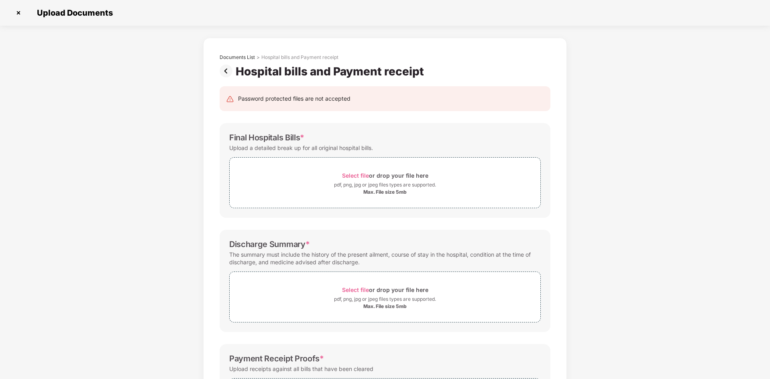
click at [224, 70] on img at bounding box center [228, 71] width 16 height 13
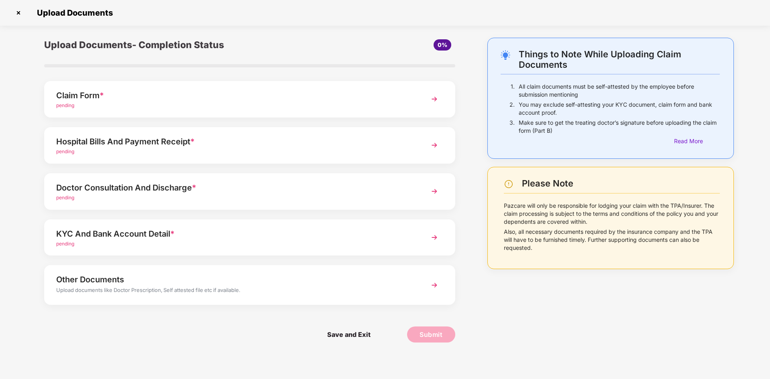
click at [70, 197] on span "pending" at bounding box center [65, 198] width 18 height 6
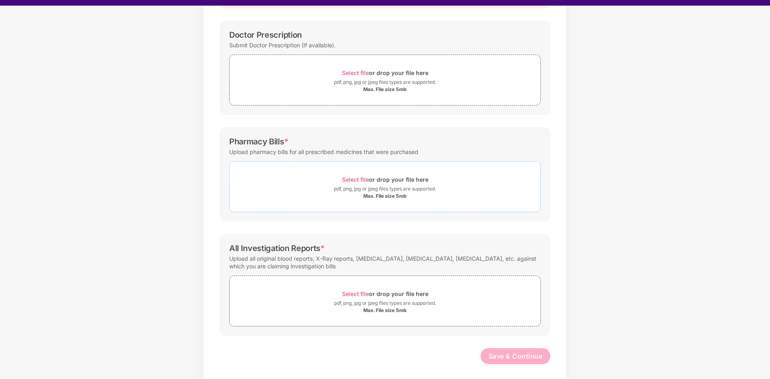
scroll to position [19, 0]
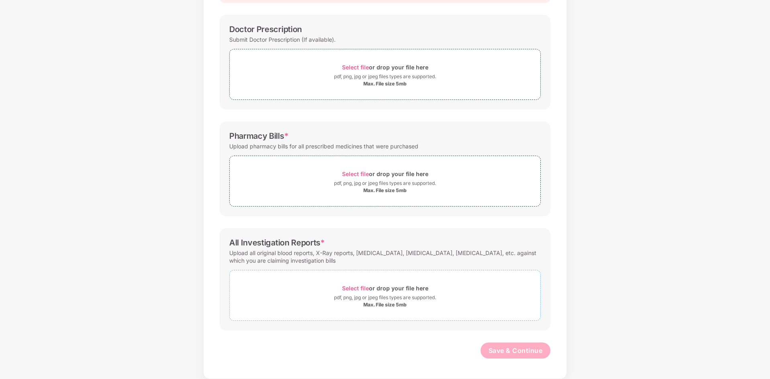
click at [403, 291] on div "Select file or drop your file here" at bounding box center [385, 288] width 86 height 11
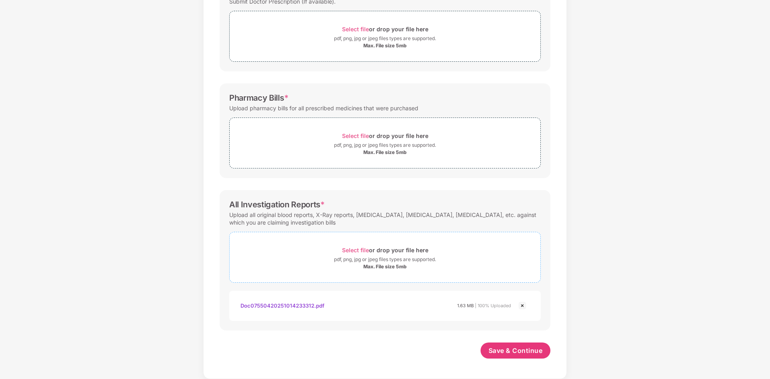
scroll to position [147, 0]
click at [501, 348] on span "Save & Continue" at bounding box center [516, 350] width 54 height 9
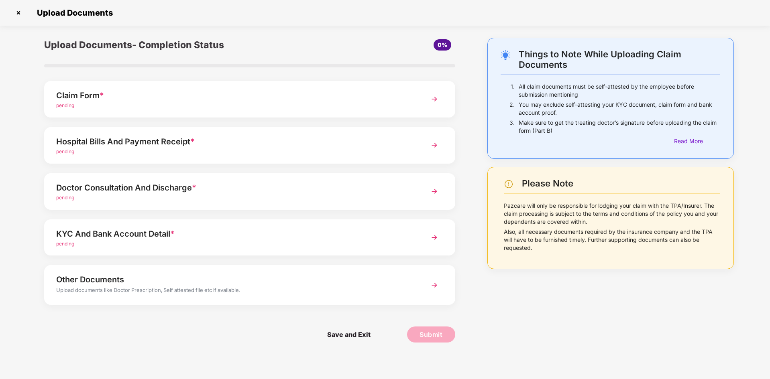
click at [153, 187] on div "Doctor Consultation And Discharge *" at bounding box center [233, 187] width 355 height 13
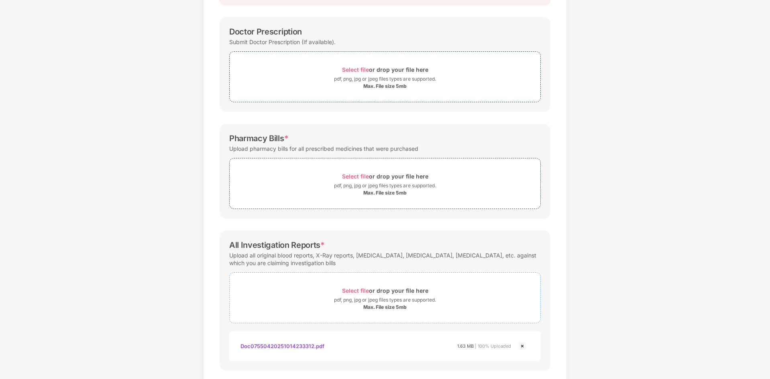
scroll to position [66, 0]
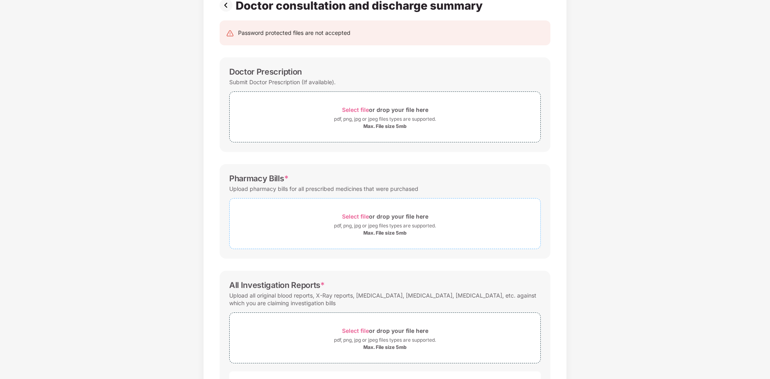
click at [441, 220] on div "Select file or drop your file here" at bounding box center [385, 216] width 311 height 11
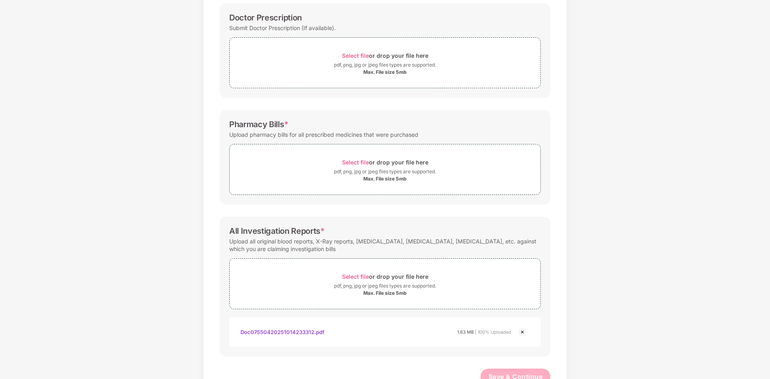
scroll to position [106, 0]
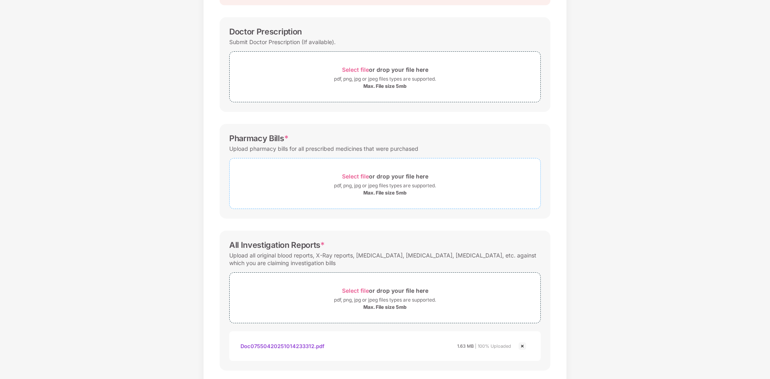
click at [318, 184] on div "pdf, png, jpg or jpeg files types are supported." at bounding box center [385, 186] width 311 height 8
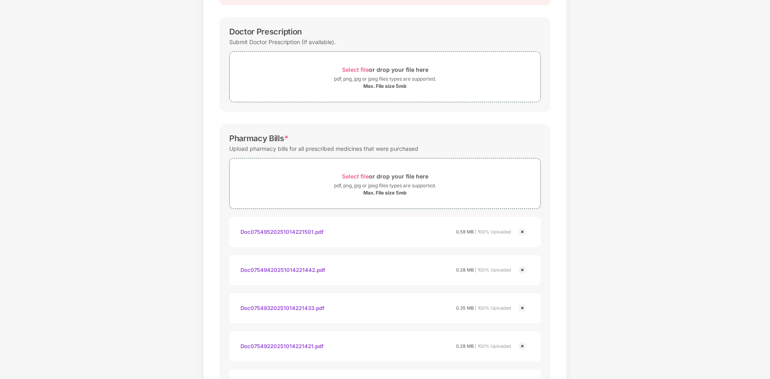
scroll to position [66, 0]
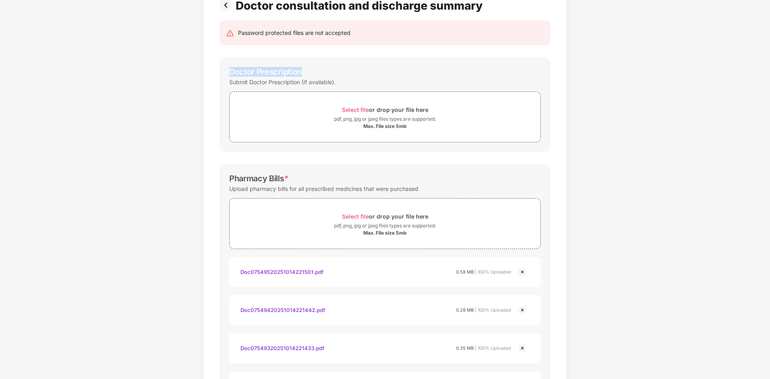
drag, startPoint x: 303, startPoint y: 71, endPoint x: 228, endPoint y: 75, distance: 75.2
click at [228, 75] on div "Doctor Prescription Submit Doctor Prescription (If available). Select file or d…" at bounding box center [385, 104] width 331 height 95
copy div "Doctor Prescription"
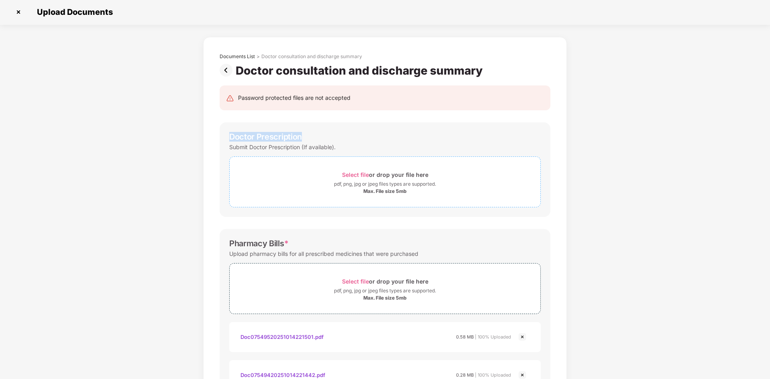
scroll to position [0, 0]
click at [312, 179] on div "Select file or drop your file here" at bounding box center [385, 175] width 311 height 11
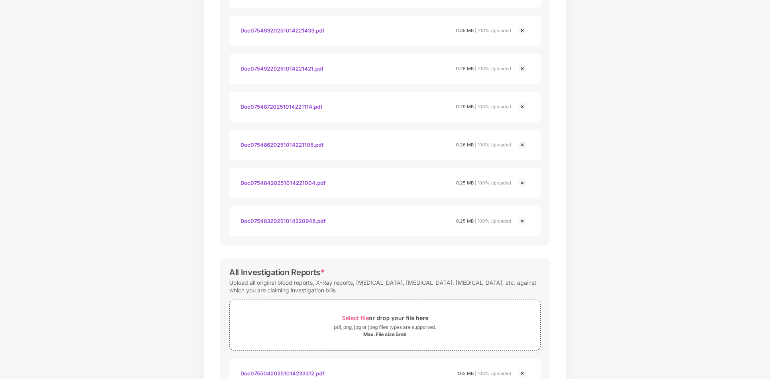
scroll to position [489, 0]
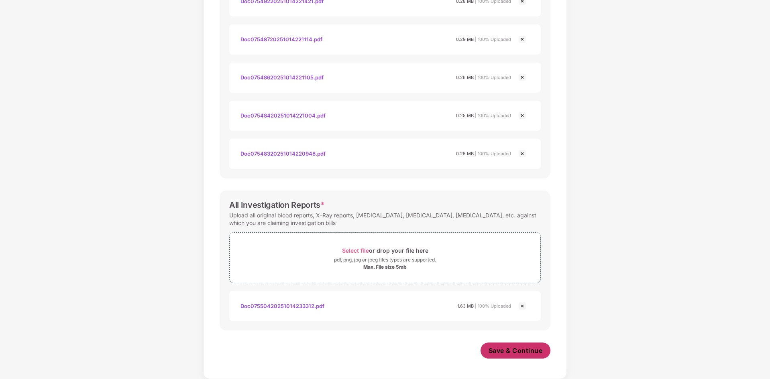
click at [502, 349] on span "Save & Continue" at bounding box center [516, 350] width 54 height 9
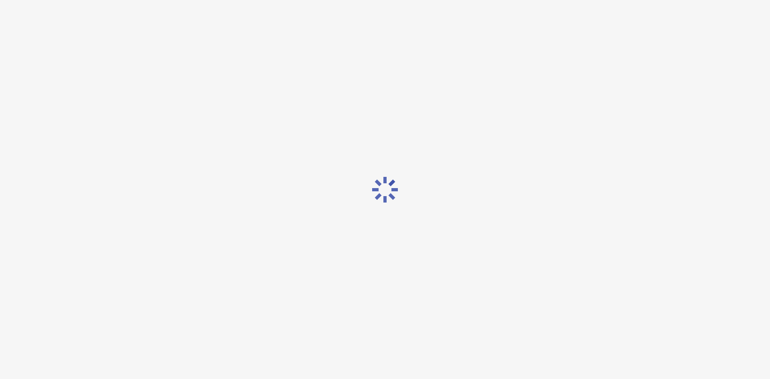
scroll to position [0, 0]
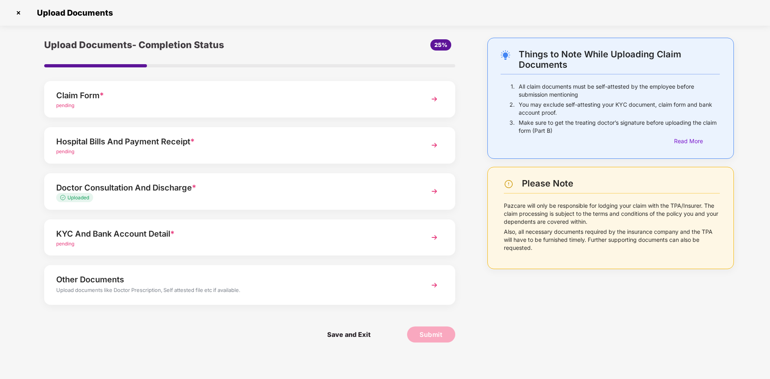
click at [169, 235] on div "KYC And Bank Account Detail *" at bounding box center [233, 234] width 355 height 13
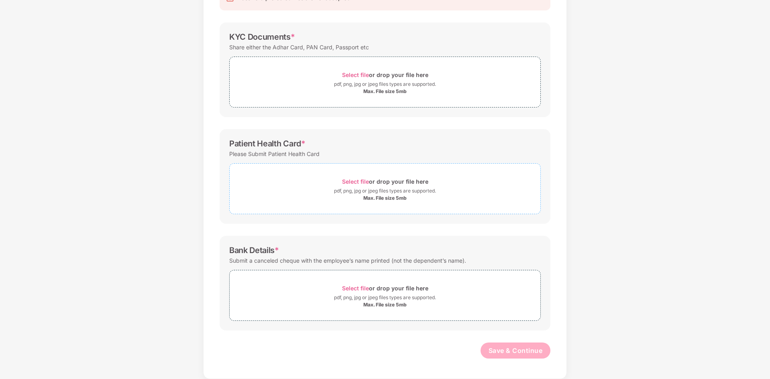
scroll to position [61, 0]
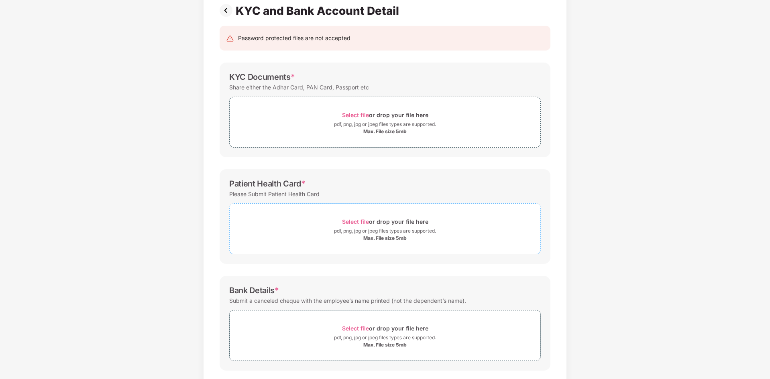
click at [294, 223] on div "Select file or drop your file here" at bounding box center [385, 221] width 311 height 11
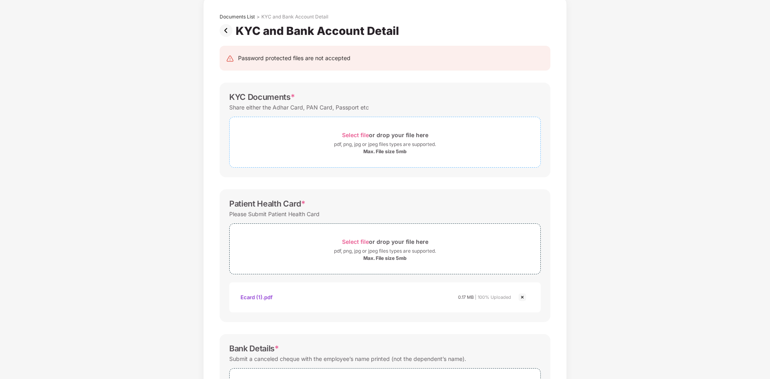
scroll to position [40, 0]
click at [318, 134] on div "Select file or drop your file here" at bounding box center [385, 135] width 311 height 11
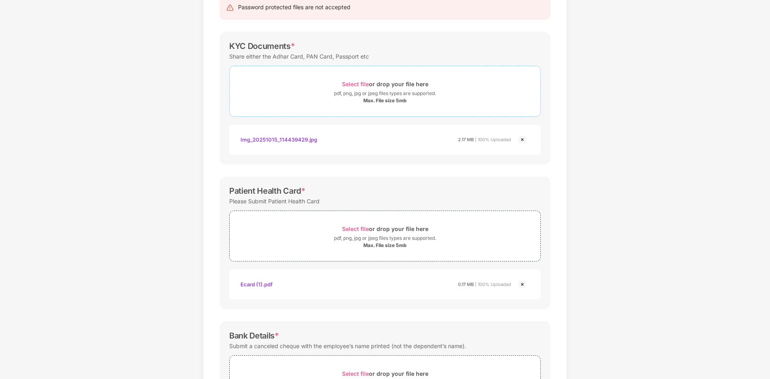
scroll to position [177, 0]
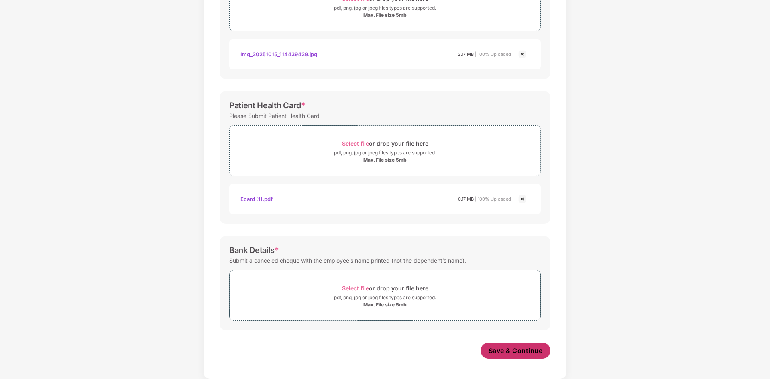
click at [504, 348] on span "Save & Continue" at bounding box center [516, 350] width 54 height 9
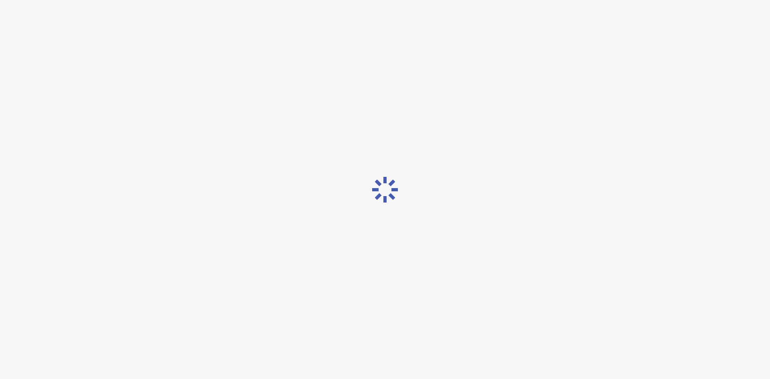
scroll to position [0, 0]
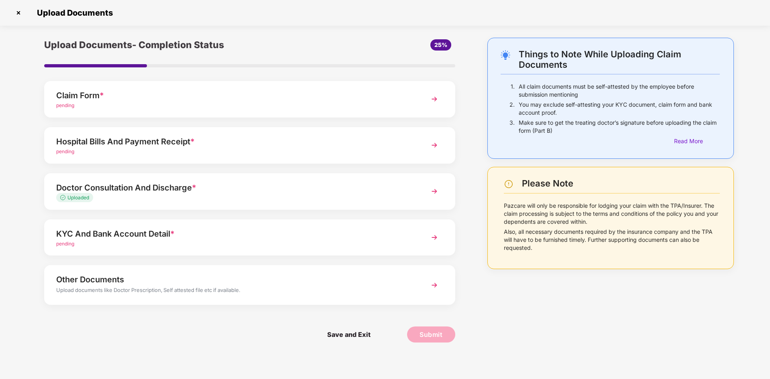
click at [194, 287] on div "Upload documents like Doctor Prescription, Self attested file etc if available." at bounding box center [233, 291] width 355 height 10
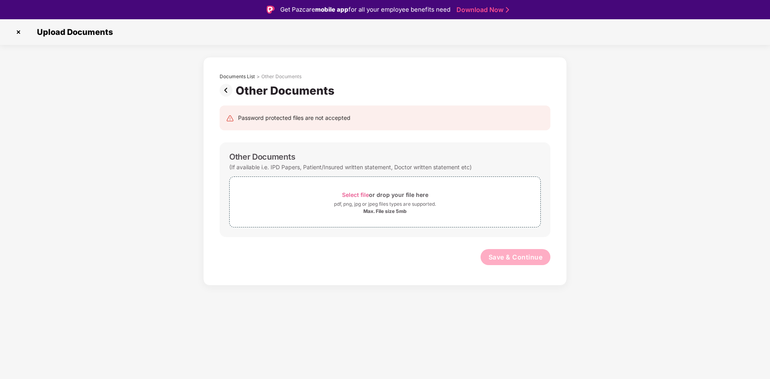
click at [226, 90] on img at bounding box center [228, 90] width 16 height 13
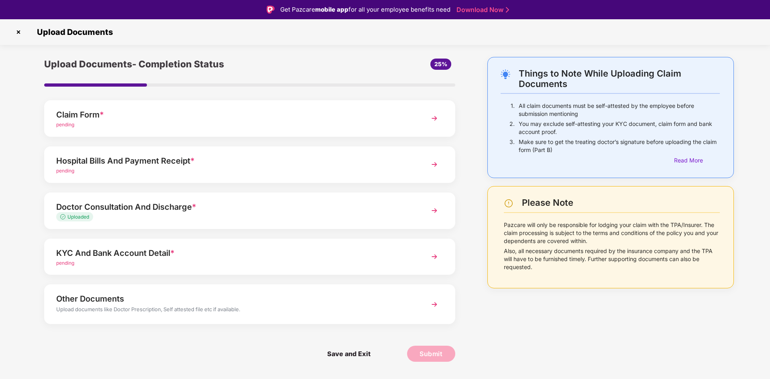
click at [158, 158] on div "Hospital Bills And Payment Receipt *" at bounding box center [233, 161] width 355 height 13
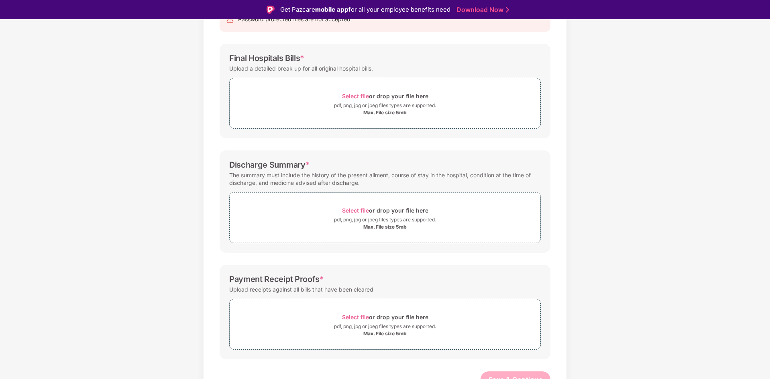
scroll to position [108, 0]
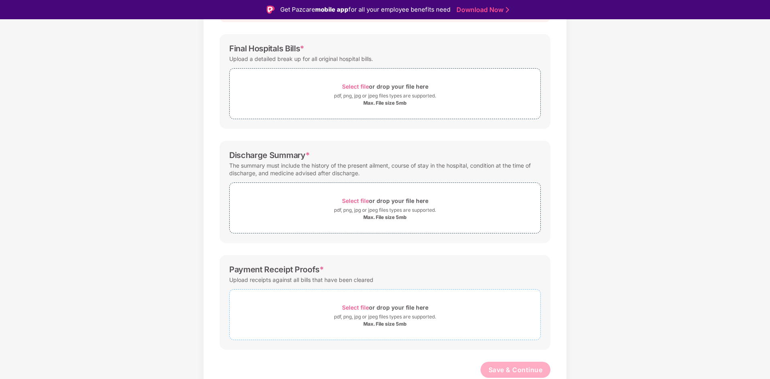
click at [348, 308] on span "Select file" at bounding box center [355, 307] width 27 height 7
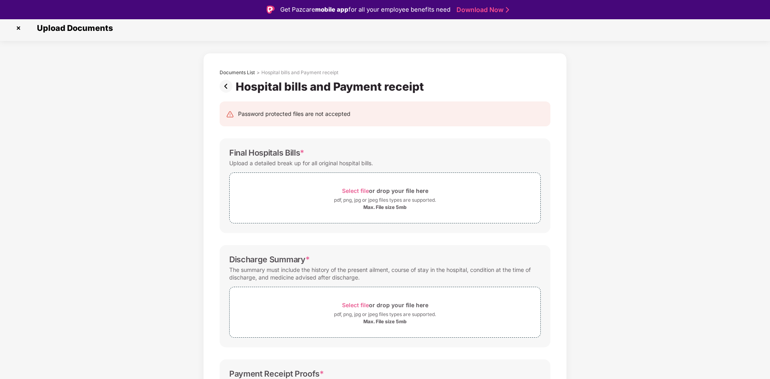
scroll to position [0, 0]
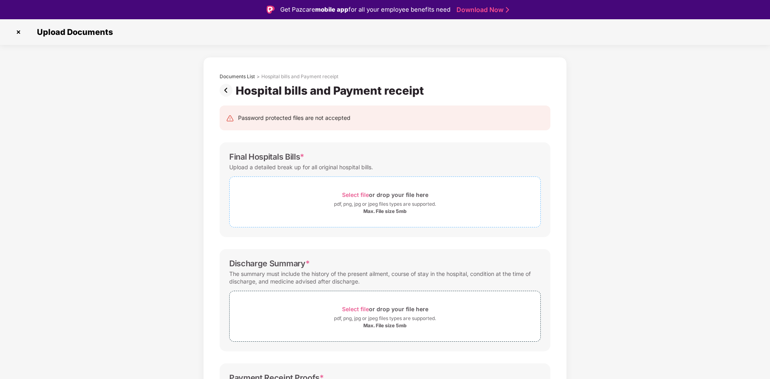
click at [313, 191] on div "Select file or drop your file here" at bounding box center [385, 194] width 311 height 11
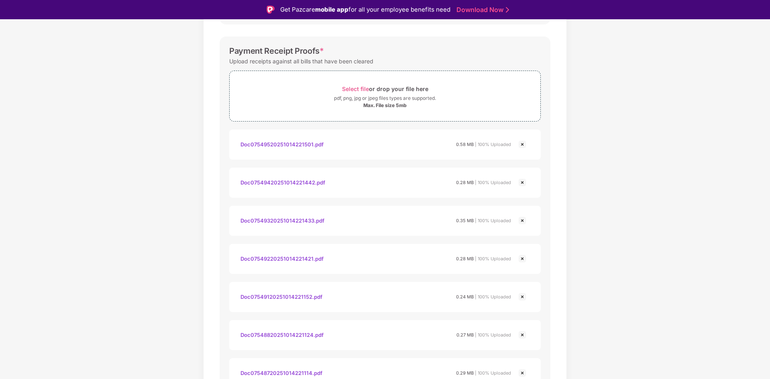
scroll to position [506, 0]
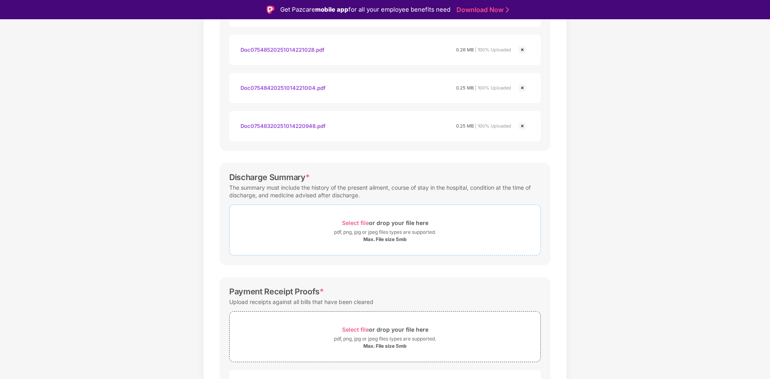
click at [417, 231] on div "pdf, png, jpg or jpeg files types are supported." at bounding box center [385, 232] width 102 height 8
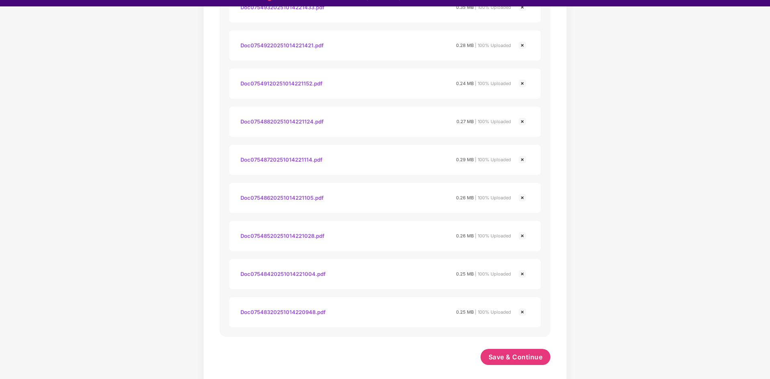
scroll to position [19, 0]
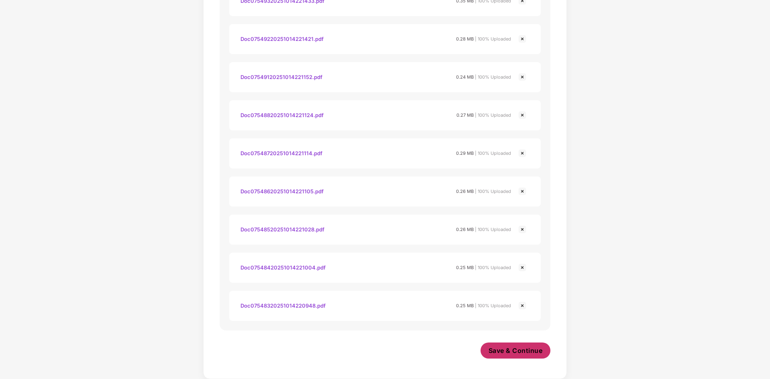
click at [511, 347] on span "Save & Continue" at bounding box center [516, 350] width 54 height 9
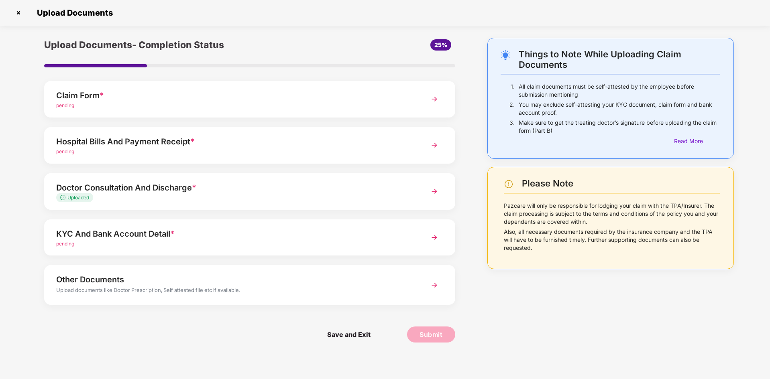
click at [129, 101] on div "Claim Form *" at bounding box center [233, 95] width 355 height 13
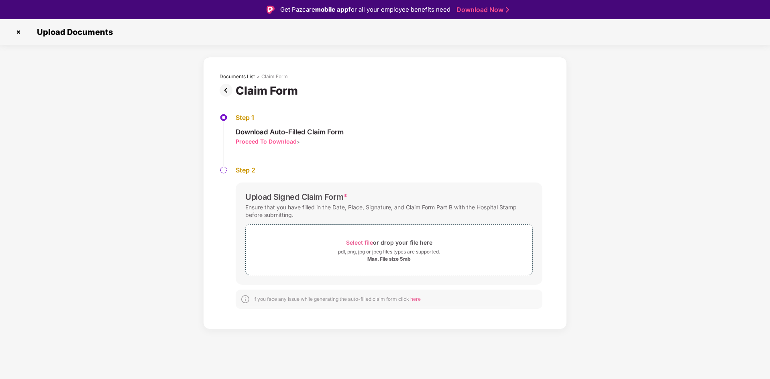
click at [228, 90] on img at bounding box center [228, 90] width 16 height 13
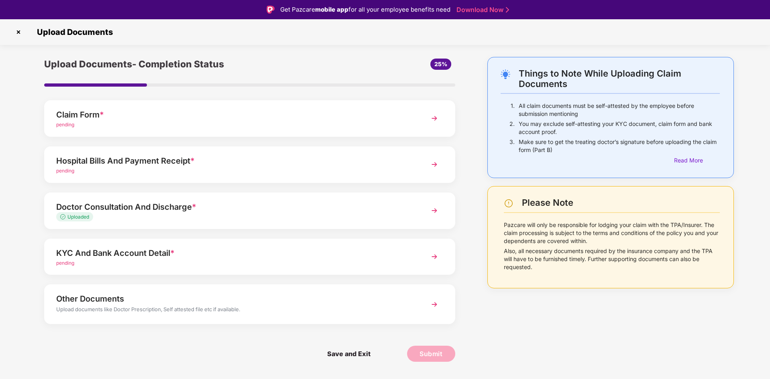
click at [173, 165] on div "Hospital Bills And Payment Receipt *" at bounding box center [233, 161] width 355 height 13
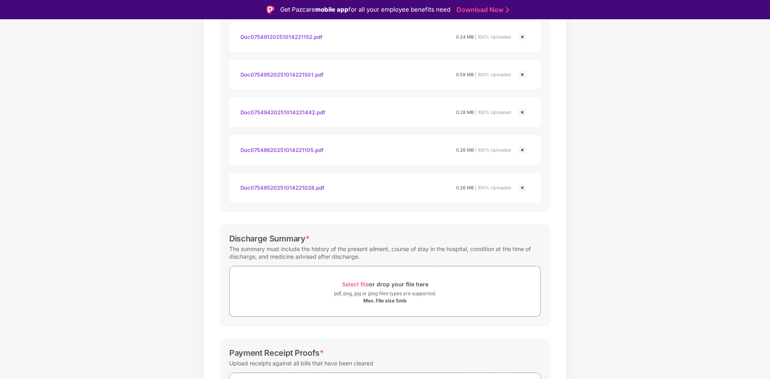
scroll to position [482, 0]
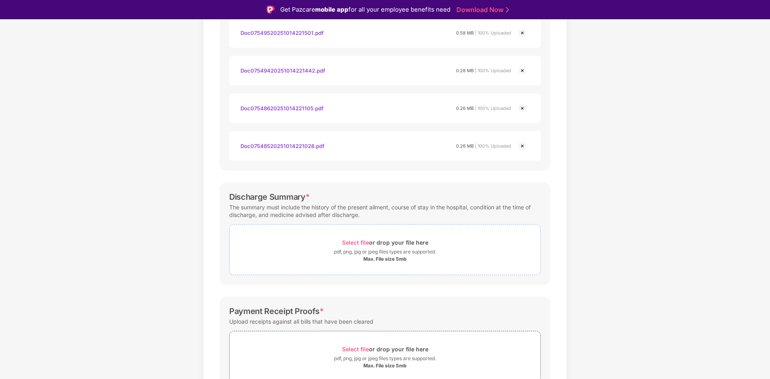
click at [333, 244] on div "Select file or drop your file here" at bounding box center [385, 242] width 311 height 11
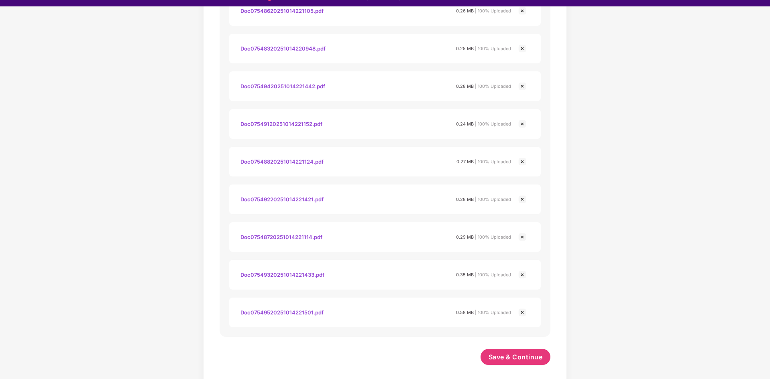
scroll to position [19, 0]
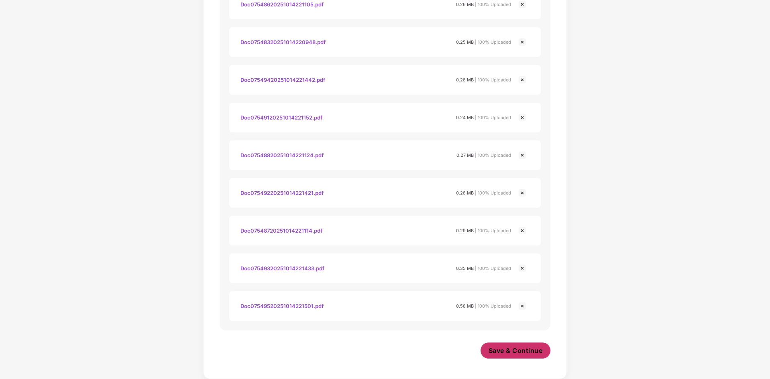
click at [513, 356] on button "Save & Continue" at bounding box center [516, 351] width 70 height 16
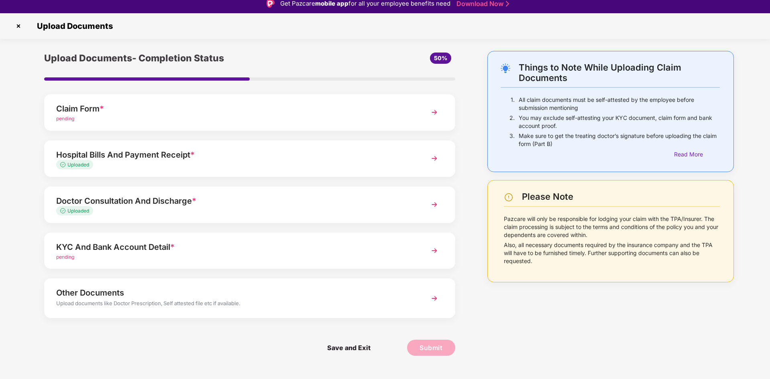
scroll to position [0, 0]
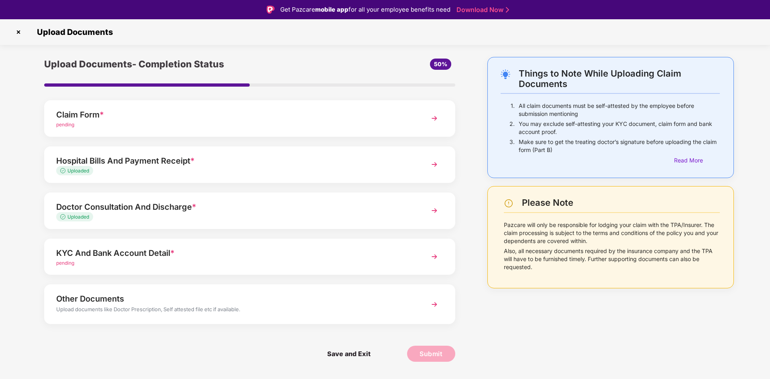
click at [207, 255] on div "KYC And Bank Account Detail *" at bounding box center [233, 253] width 355 height 13
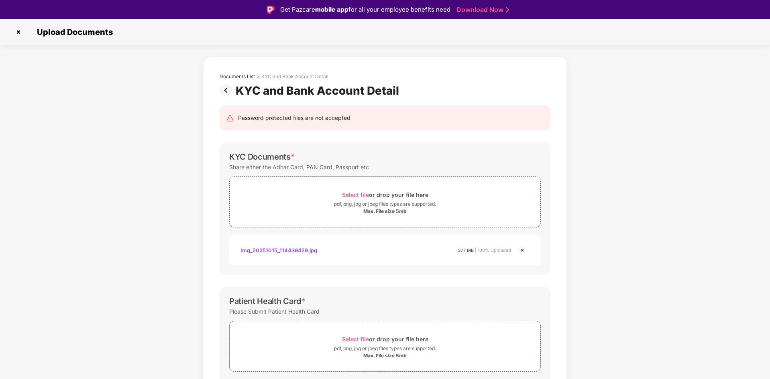
click at [225, 89] on img at bounding box center [228, 90] width 16 height 13
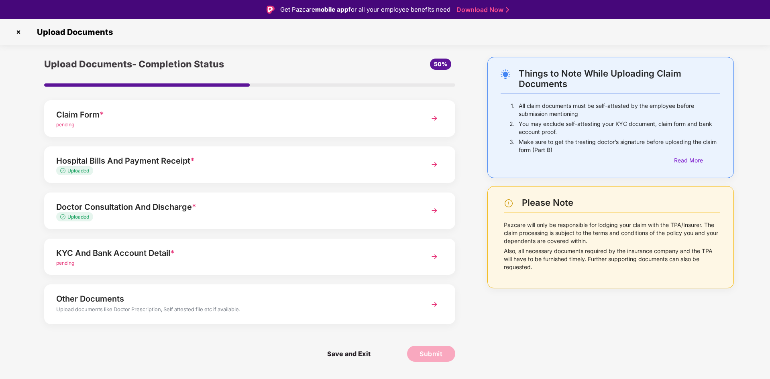
click at [218, 249] on div "KYC And Bank Account Detail *" at bounding box center [233, 253] width 355 height 13
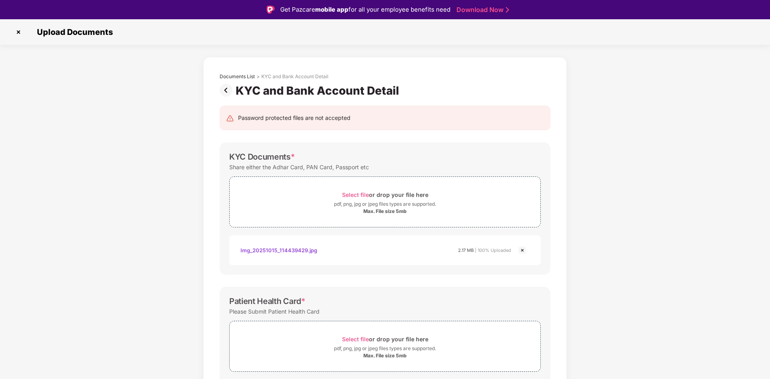
click at [138, 192] on div "Documents List > KYC and Bank Account Detail KYC and Bank Account Detail Passwo…" at bounding box center [385, 316] width 770 height 518
